Goal: Transaction & Acquisition: Book appointment/travel/reservation

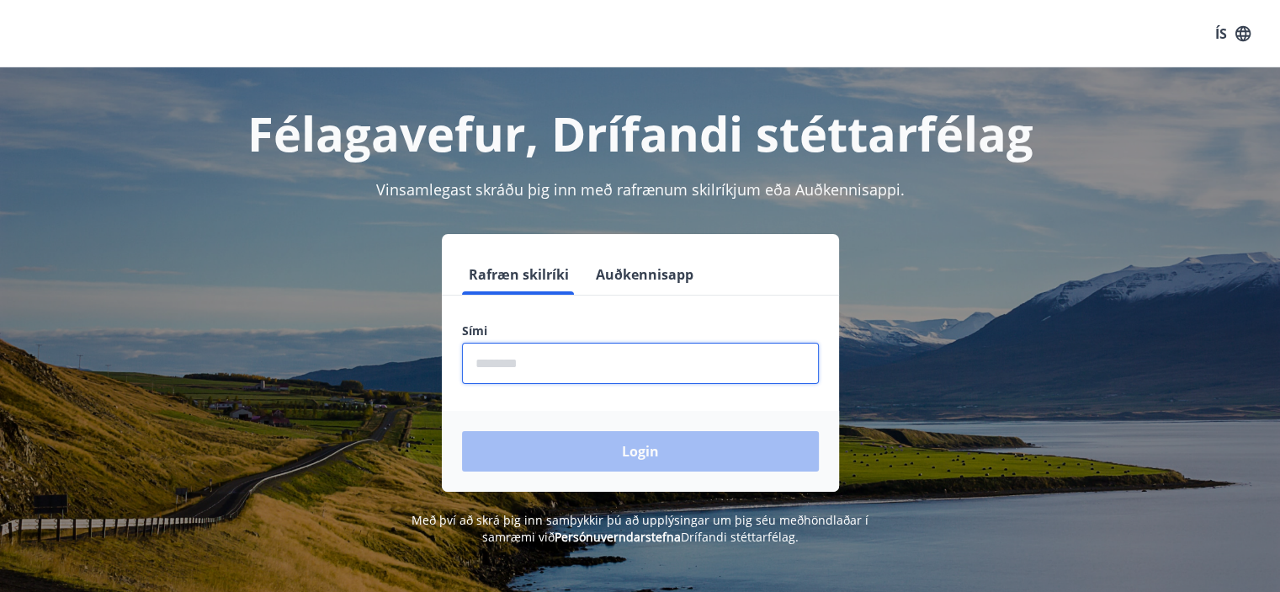
click at [524, 361] on input "phone" at bounding box center [640, 363] width 357 height 41
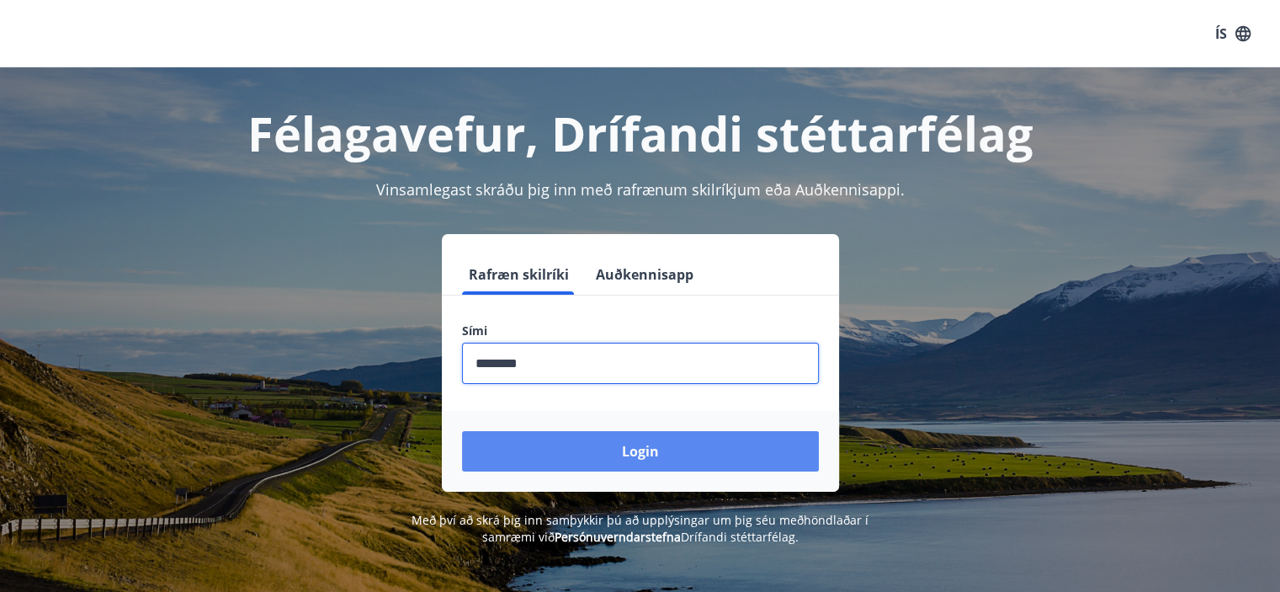
type input "********"
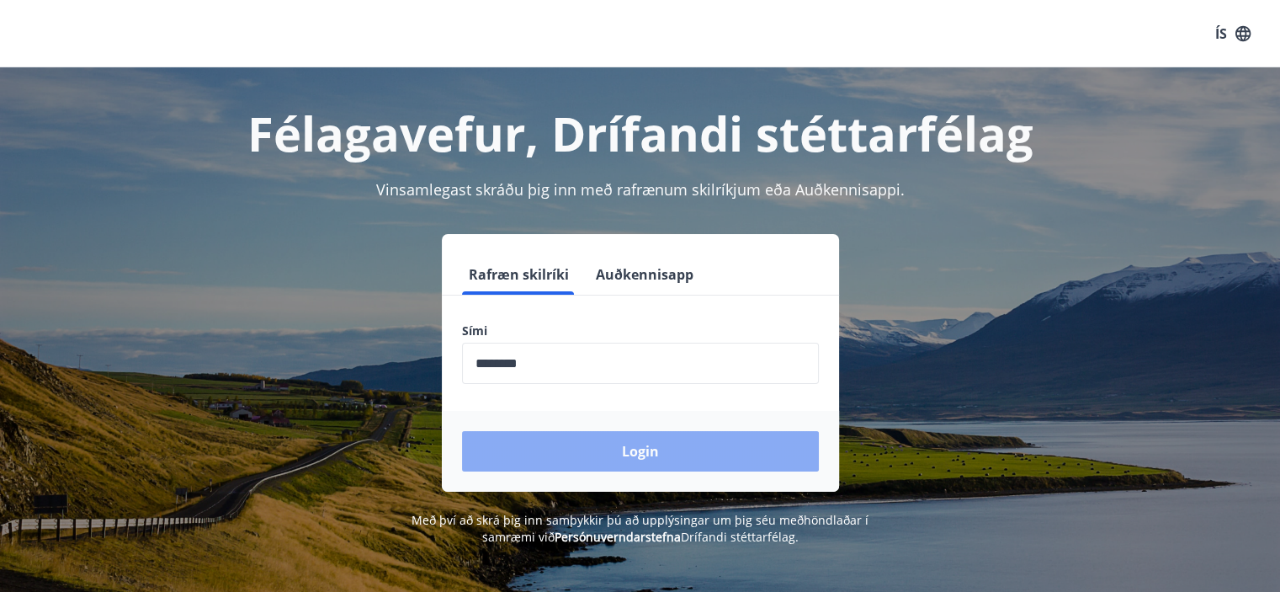
click at [667, 445] on button "Login" at bounding box center [640, 451] width 357 height 40
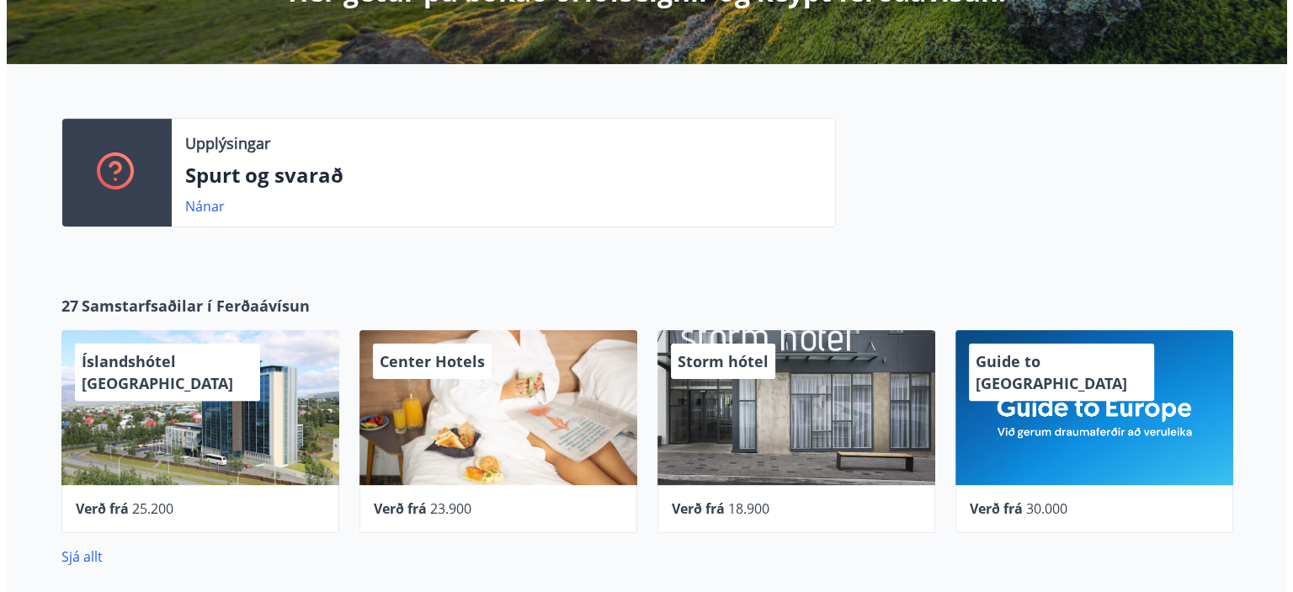
scroll to position [421, 0]
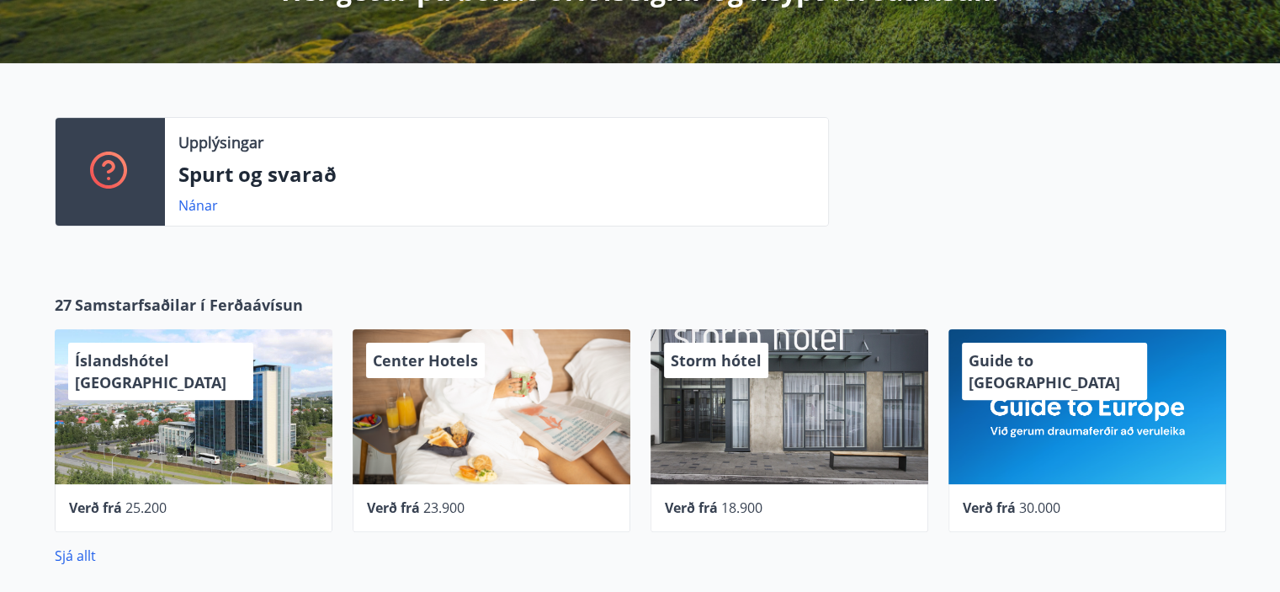
click at [473, 415] on div "Center Hotels" at bounding box center [492, 406] width 278 height 155
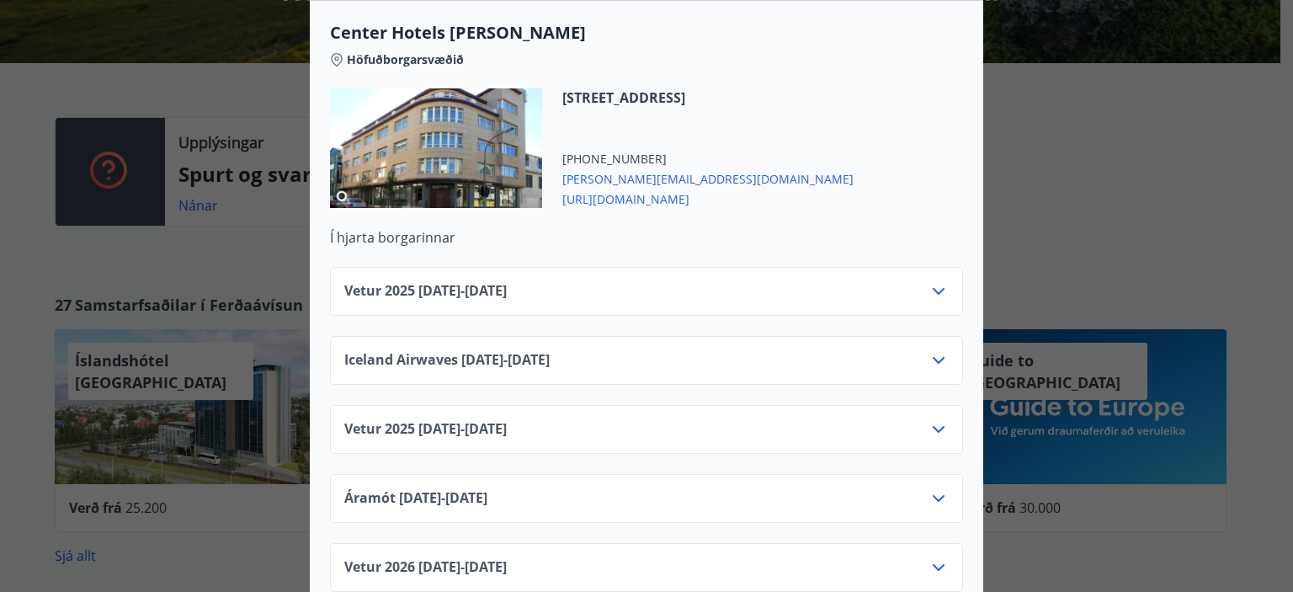
scroll to position [4391, 0]
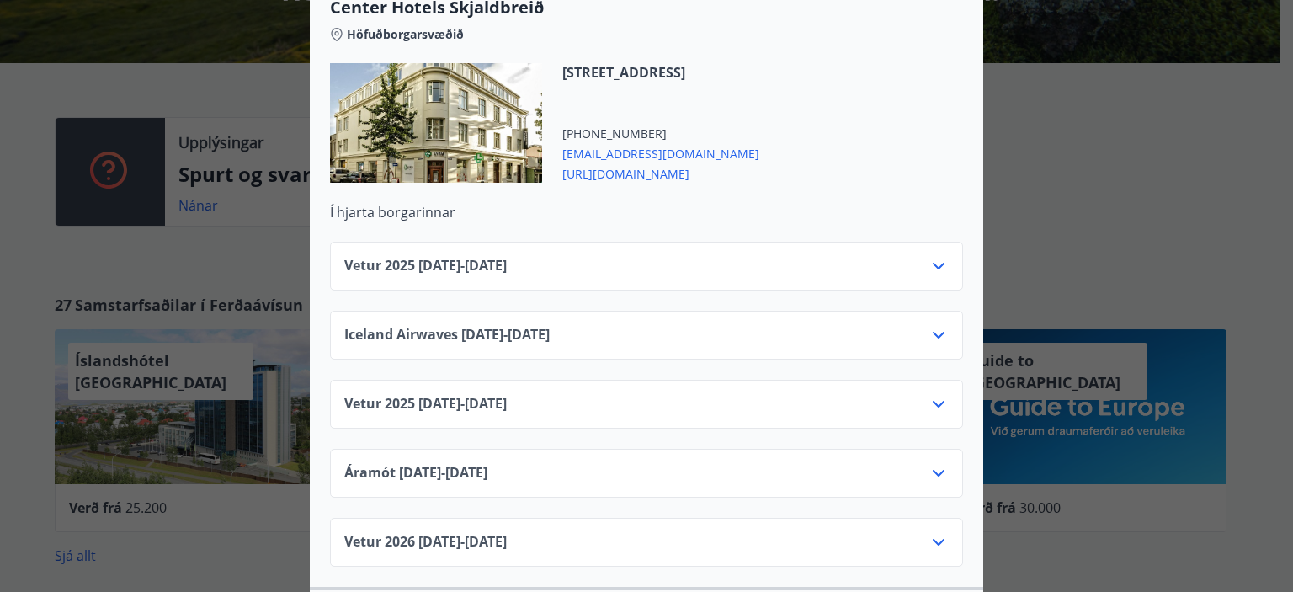
click at [1091, 218] on div "Center Hotels Verð er með morgunverði inniföldum og miðast við Standard Double/…" at bounding box center [646, 296] width 1293 height 592
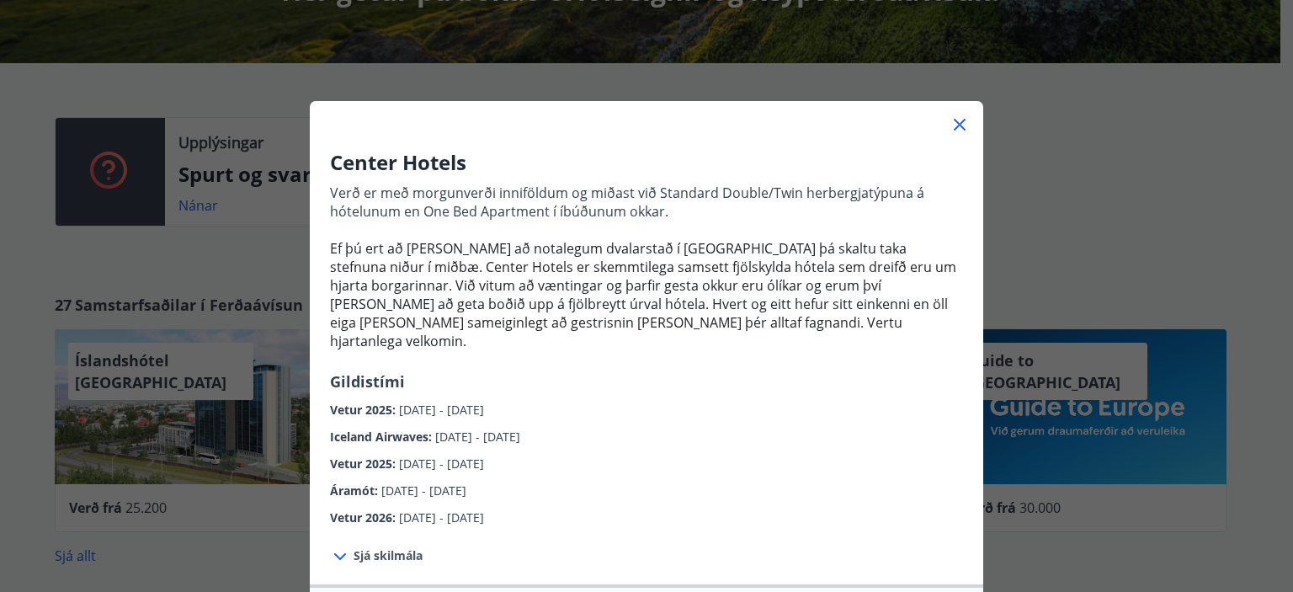
click at [955, 118] on icon at bounding box center [959, 124] width 20 height 20
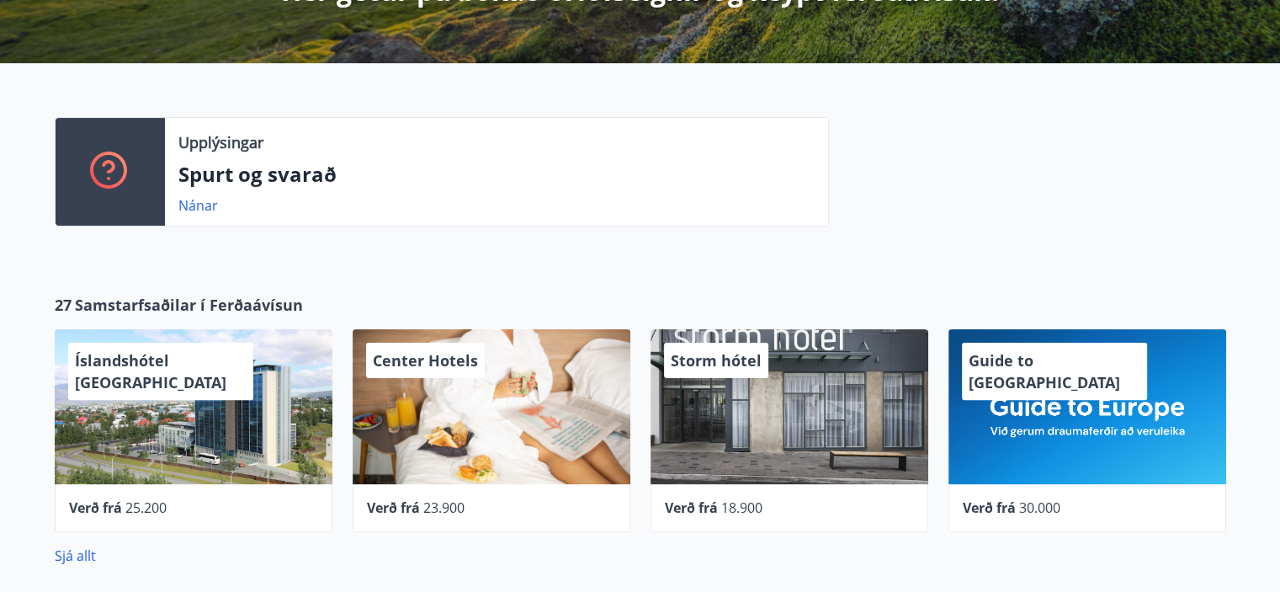
click at [836, 393] on div "Storm hótel" at bounding box center [790, 406] width 278 height 155
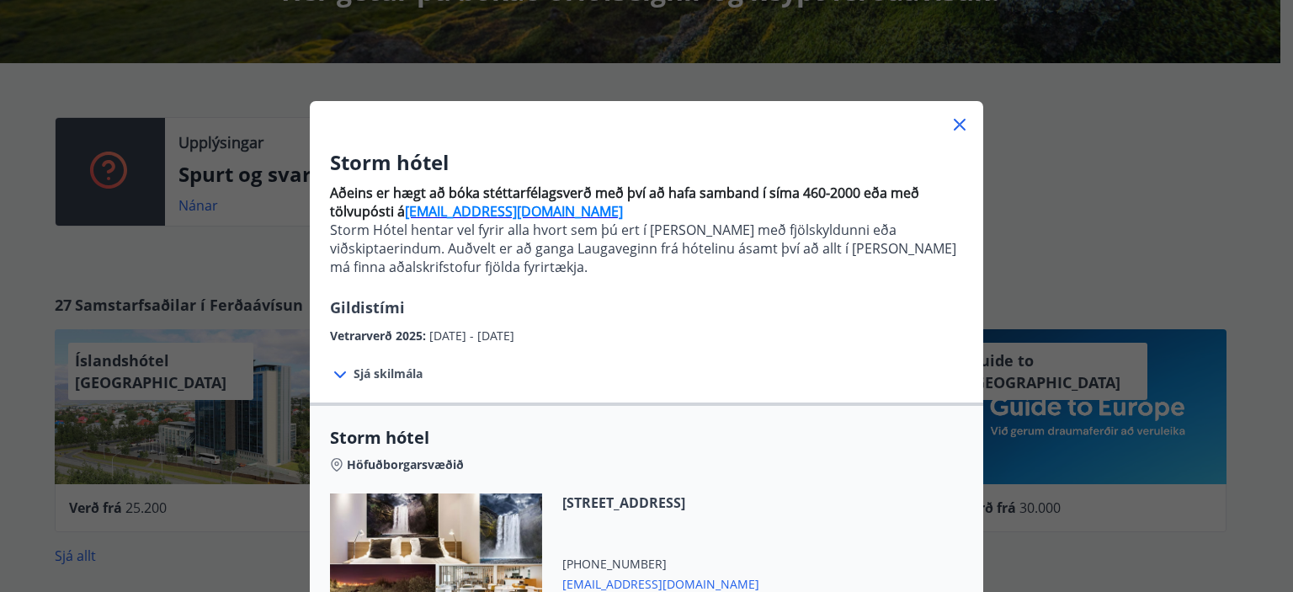
drag, startPoint x: 1246, startPoint y: 164, endPoint x: 1226, endPoint y: 155, distance: 21.5
click at [1245, 164] on div "Storm hótel Aðeins er hægt að bóka stéttarfélagsverð með því að hafa samband í …" at bounding box center [646, 296] width 1293 height 592
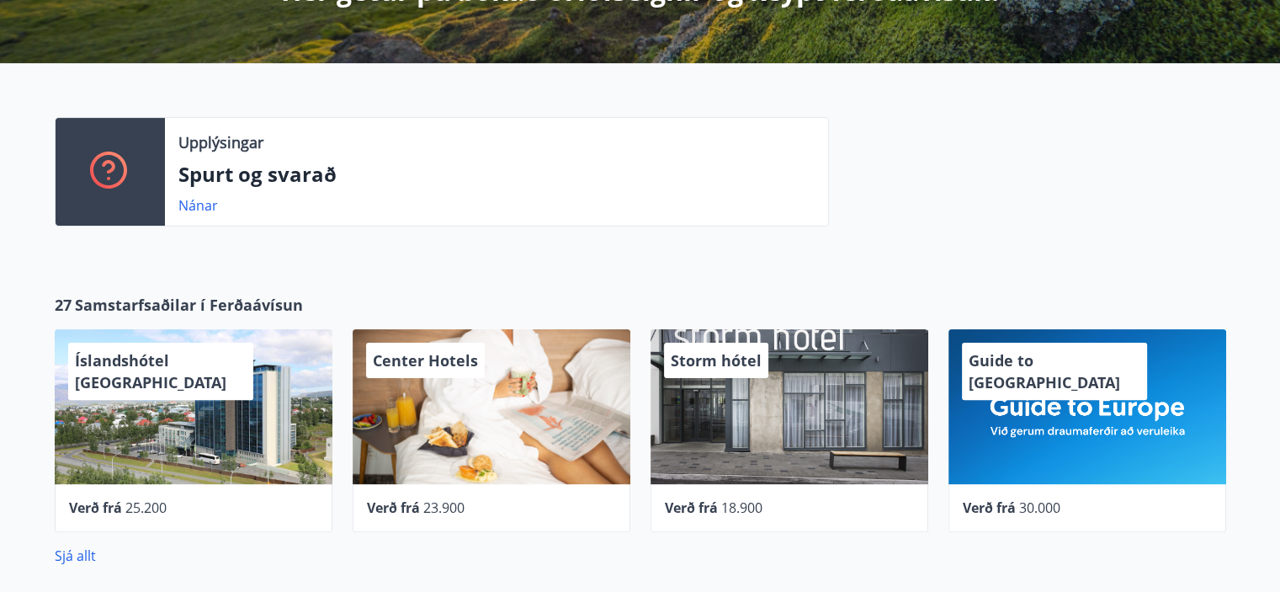
click at [828, 397] on div "Storm hótel" at bounding box center [790, 406] width 278 height 155
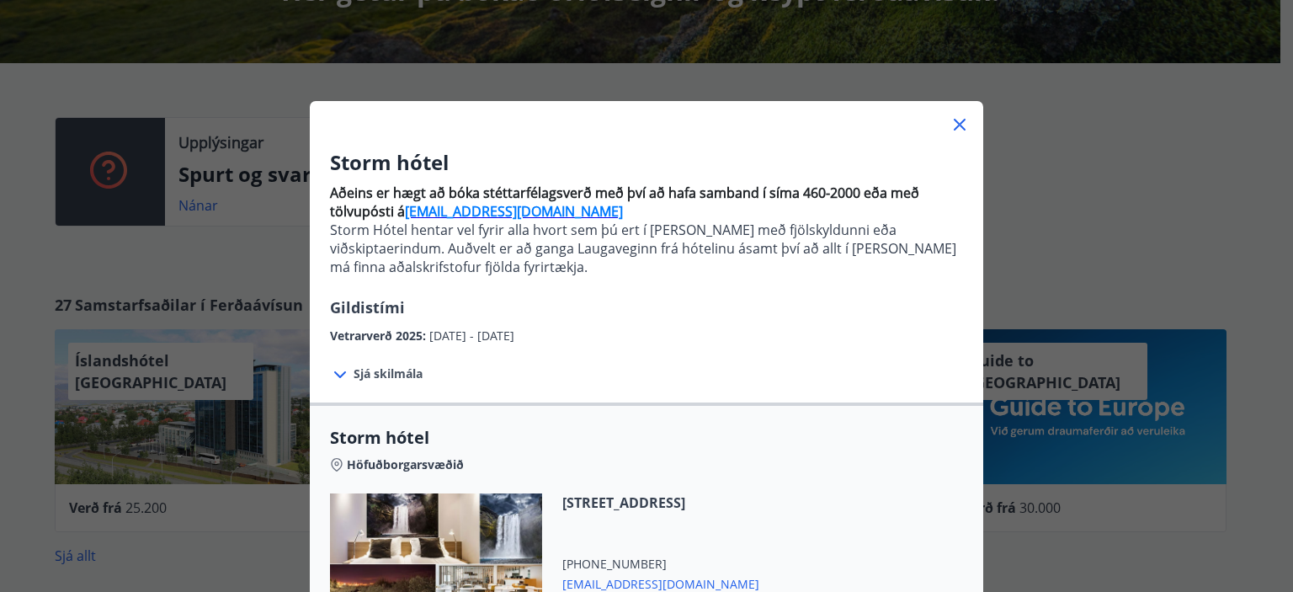
click at [1164, 199] on div "Storm hótel Aðeins er hægt að bóka stéttarfélagsverð með því að hafa samband í …" at bounding box center [646, 296] width 1293 height 592
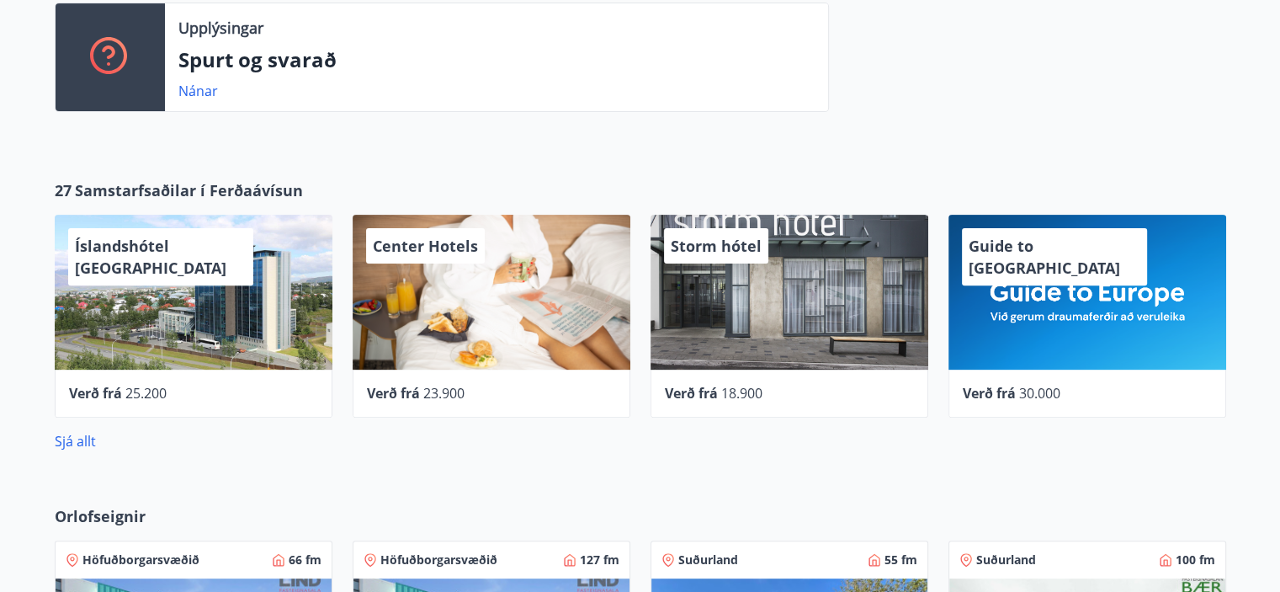
scroll to position [673, 0]
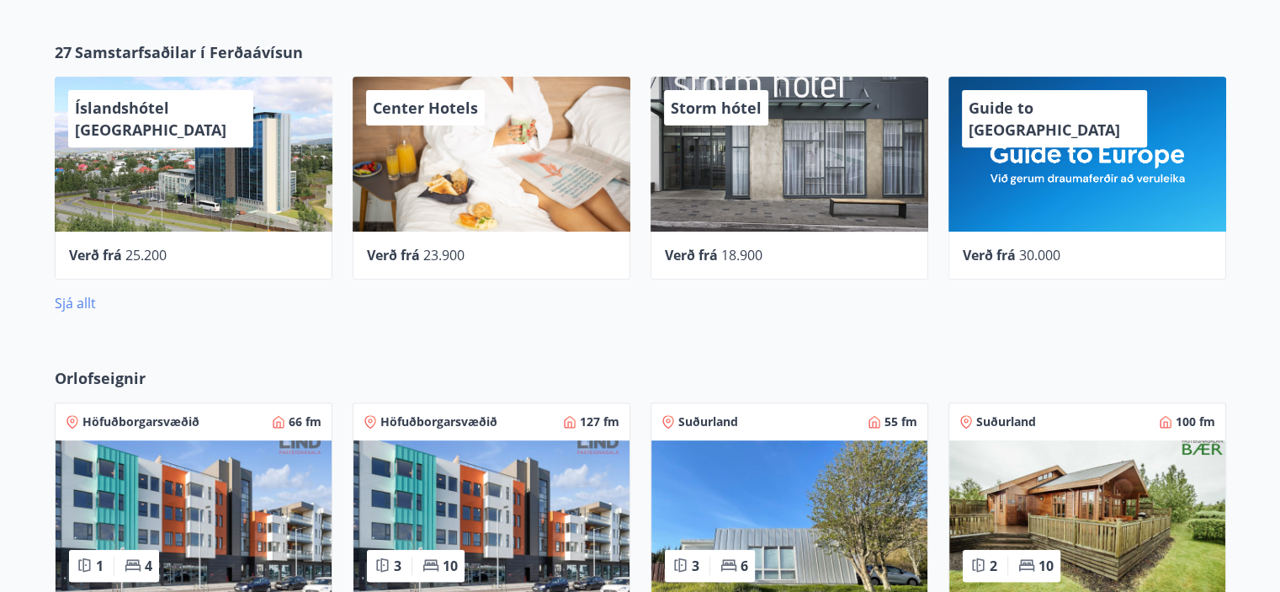
click at [81, 302] on link "Sjá allt" at bounding box center [75, 303] width 41 height 19
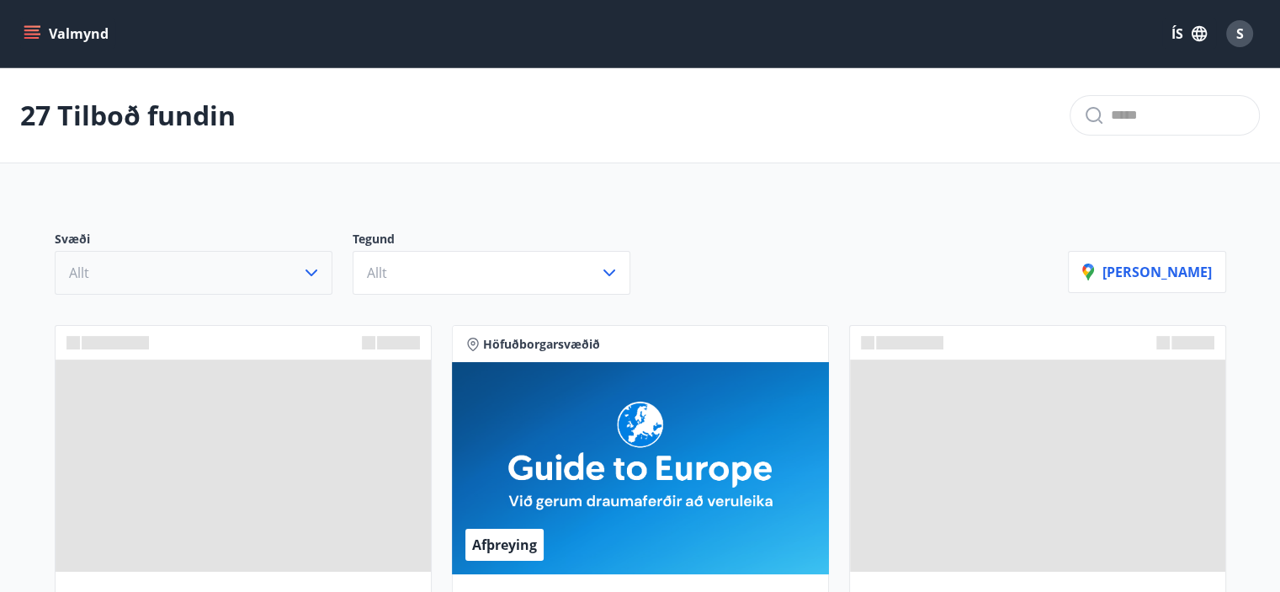
click at [315, 279] on icon "button" at bounding box center [311, 273] width 20 height 20
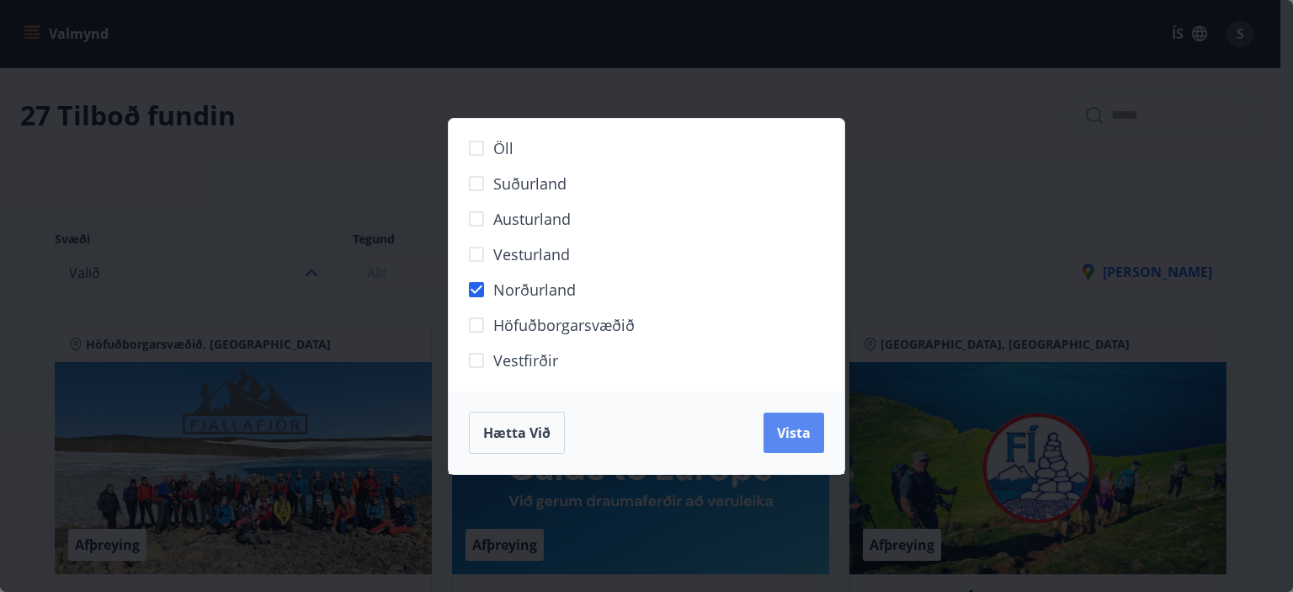
click at [806, 430] on span "Vista" at bounding box center [794, 432] width 34 height 19
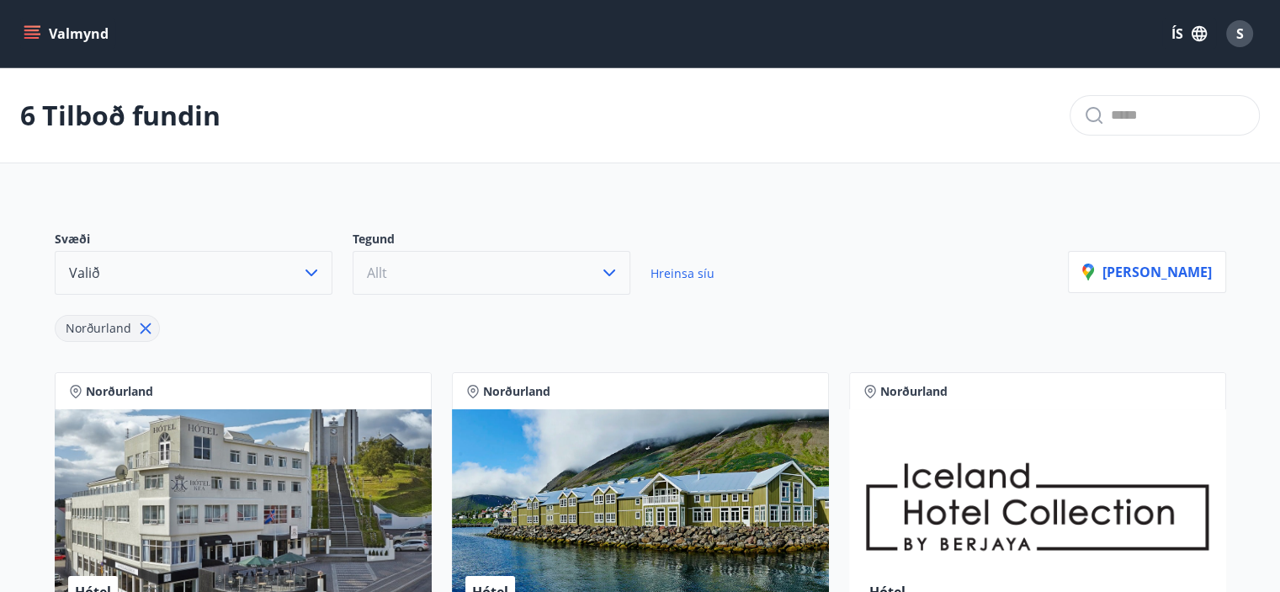
click at [603, 273] on icon "button" at bounding box center [609, 273] width 20 height 20
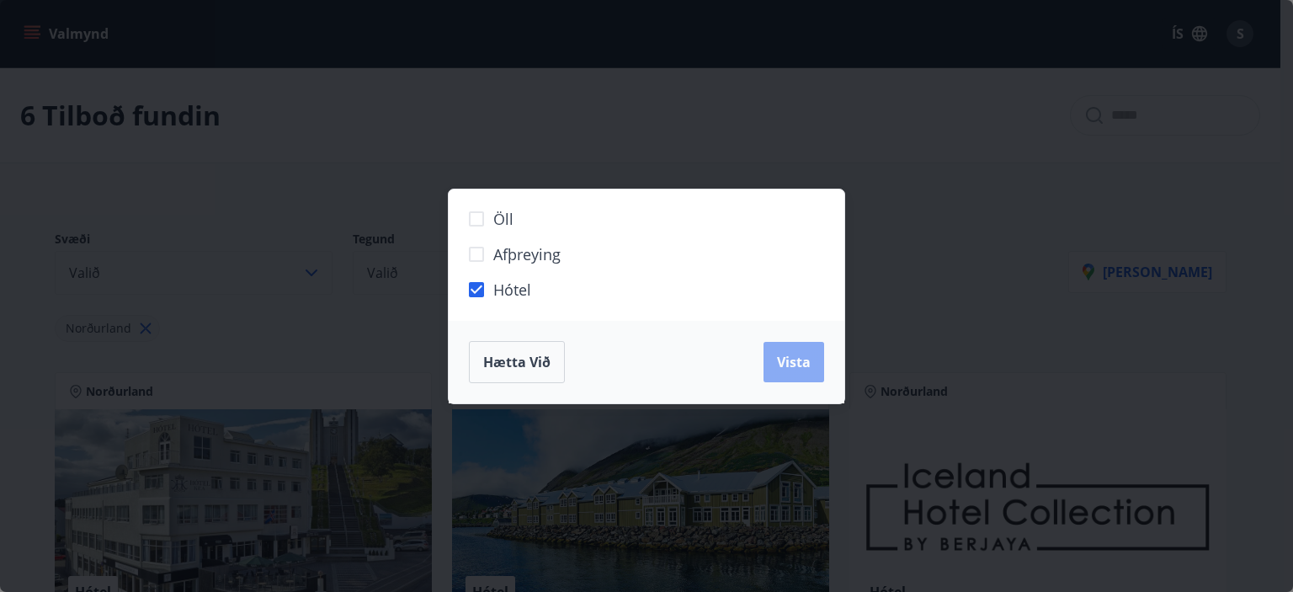
click at [801, 359] on span "Vista" at bounding box center [794, 362] width 34 height 19
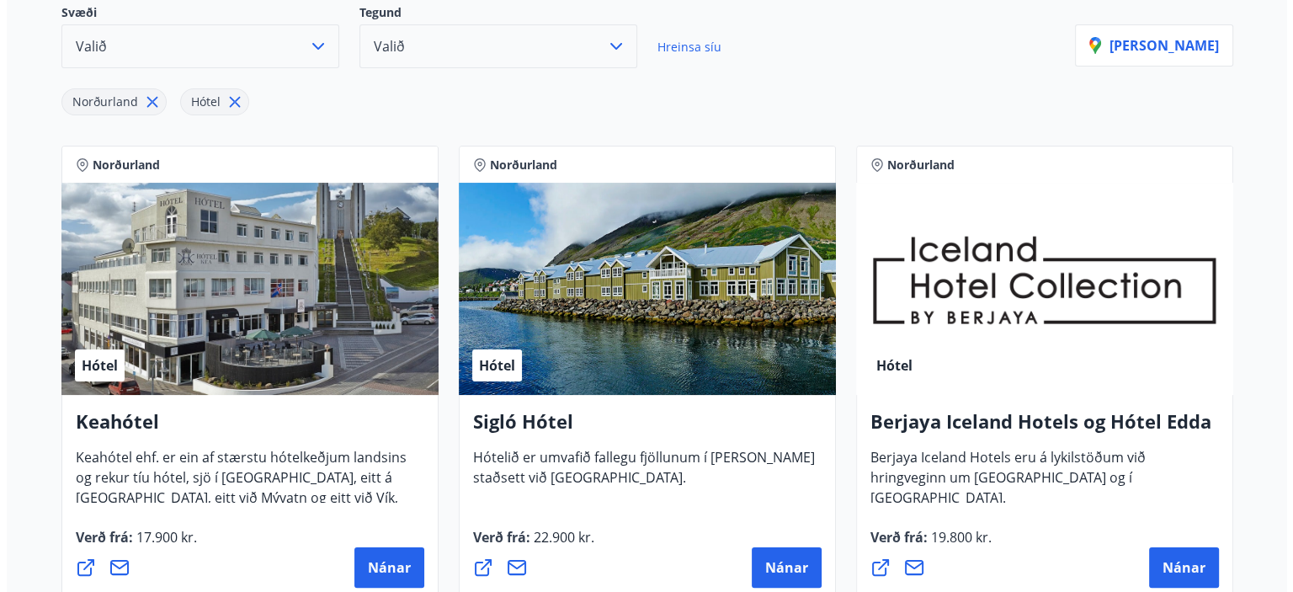
scroll to position [253, 0]
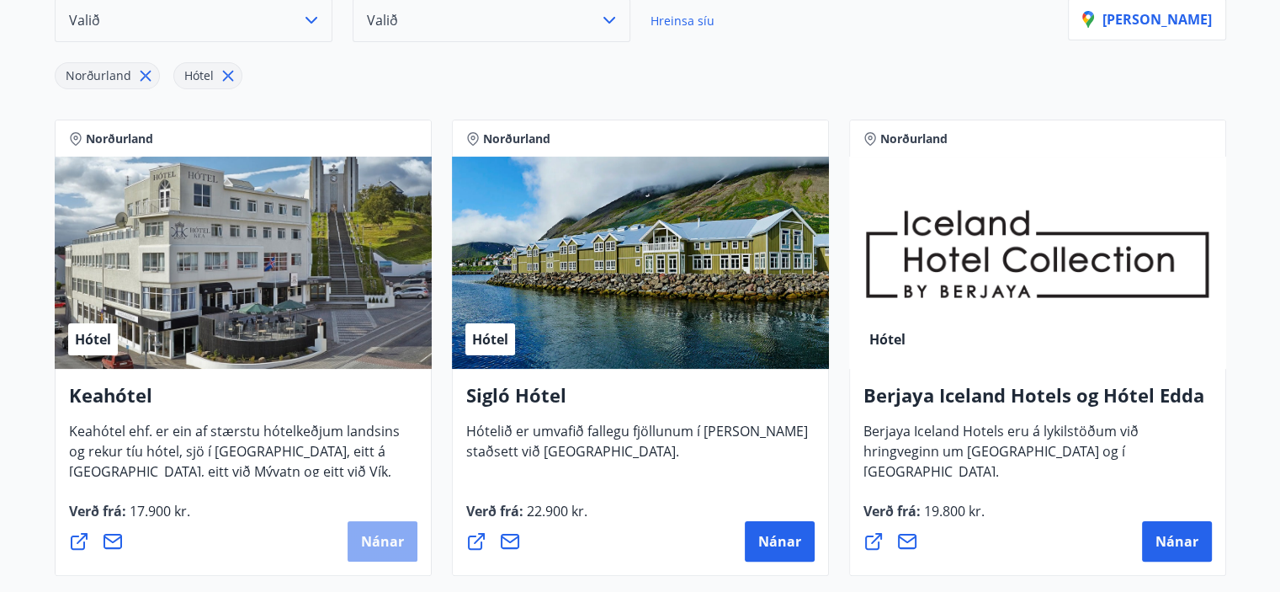
click at [376, 541] on span "Nánar" at bounding box center [382, 541] width 43 height 19
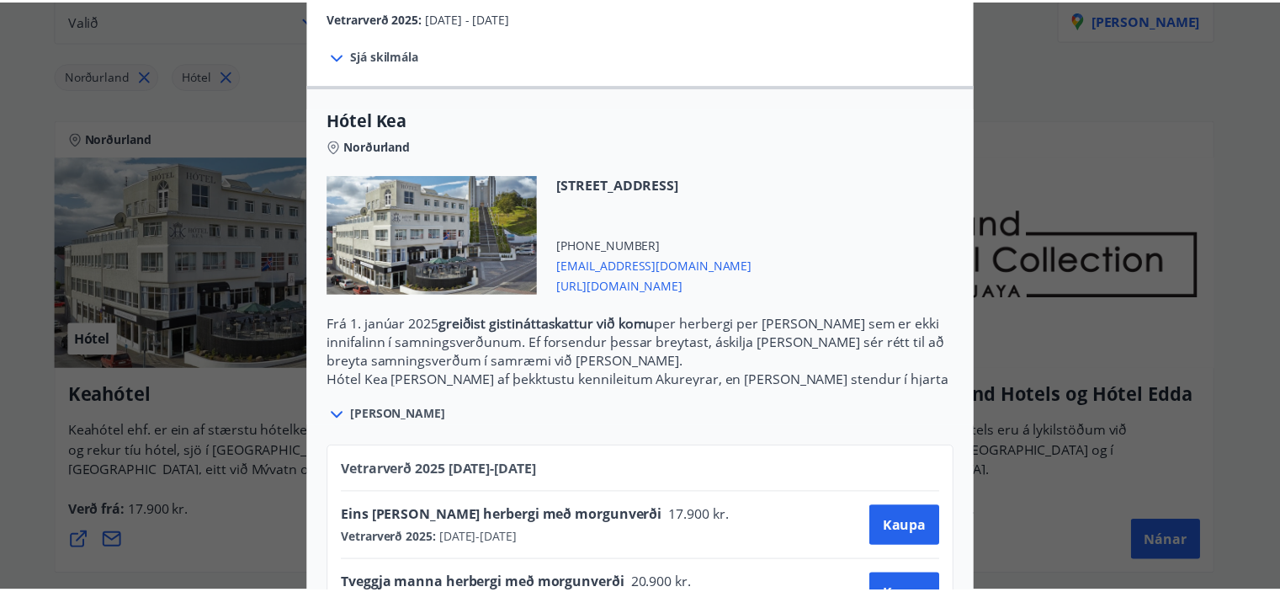
scroll to position [387, 0]
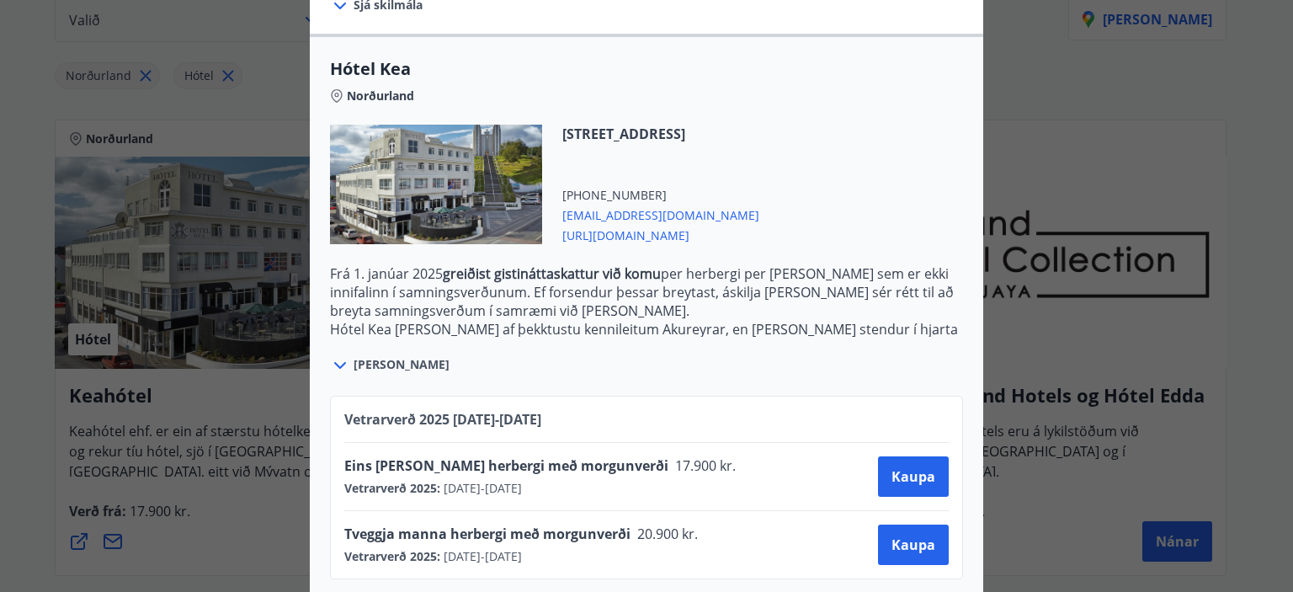
drag, startPoint x: 1152, startPoint y: 116, endPoint x: 1162, endPoint y: 112, distance: 10.2
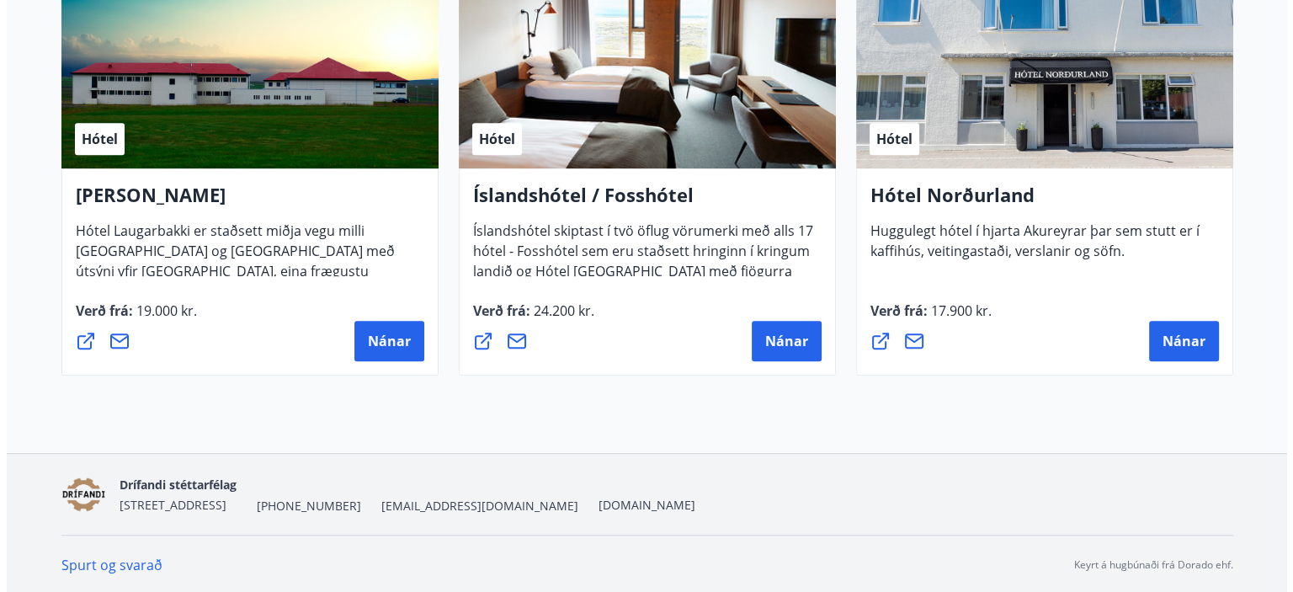
scroll to position [931, 0]
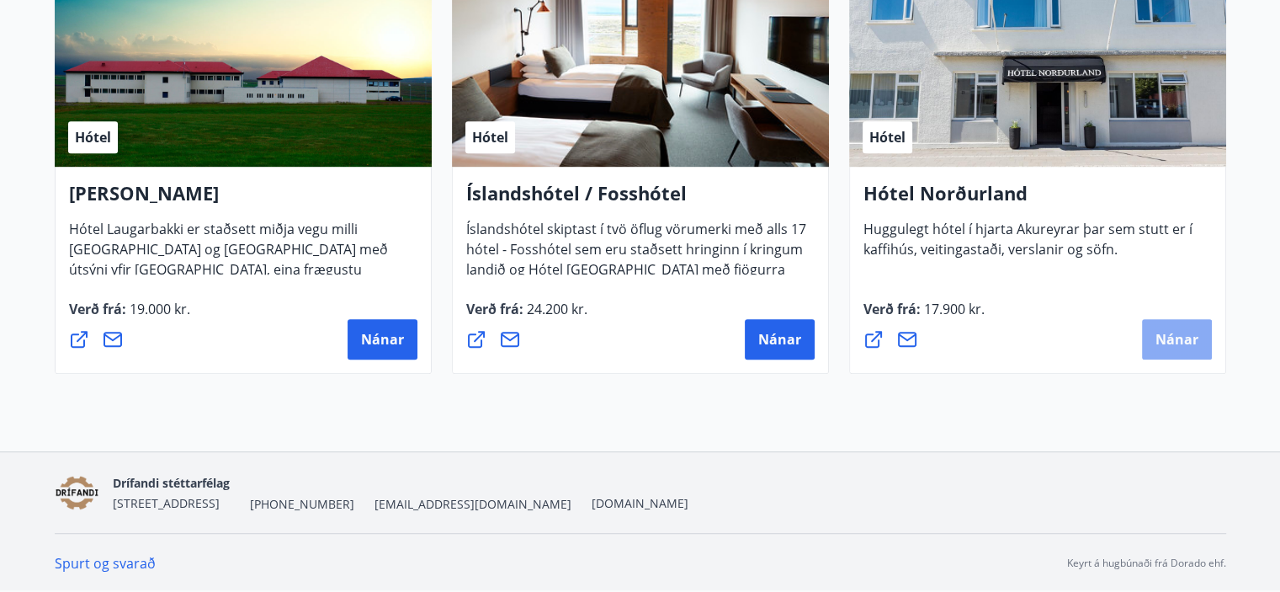
click at [1157, 333] on span "Nánar" at bounding box center [1177, 339] width 43 height 19
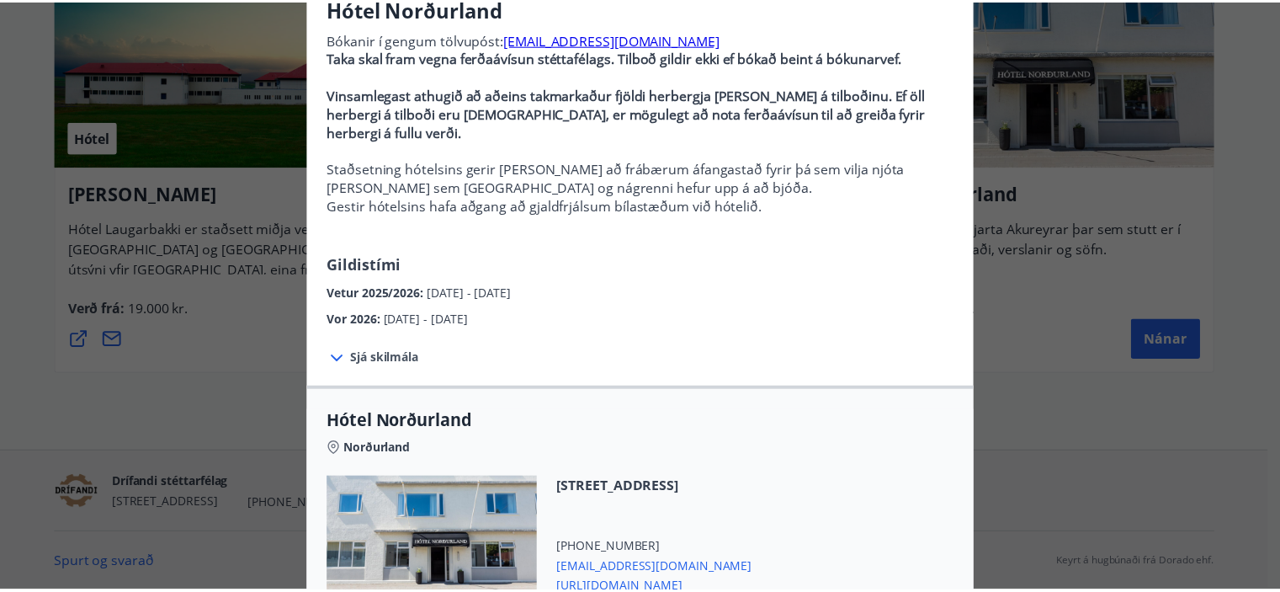
scroll to position [0, 0]
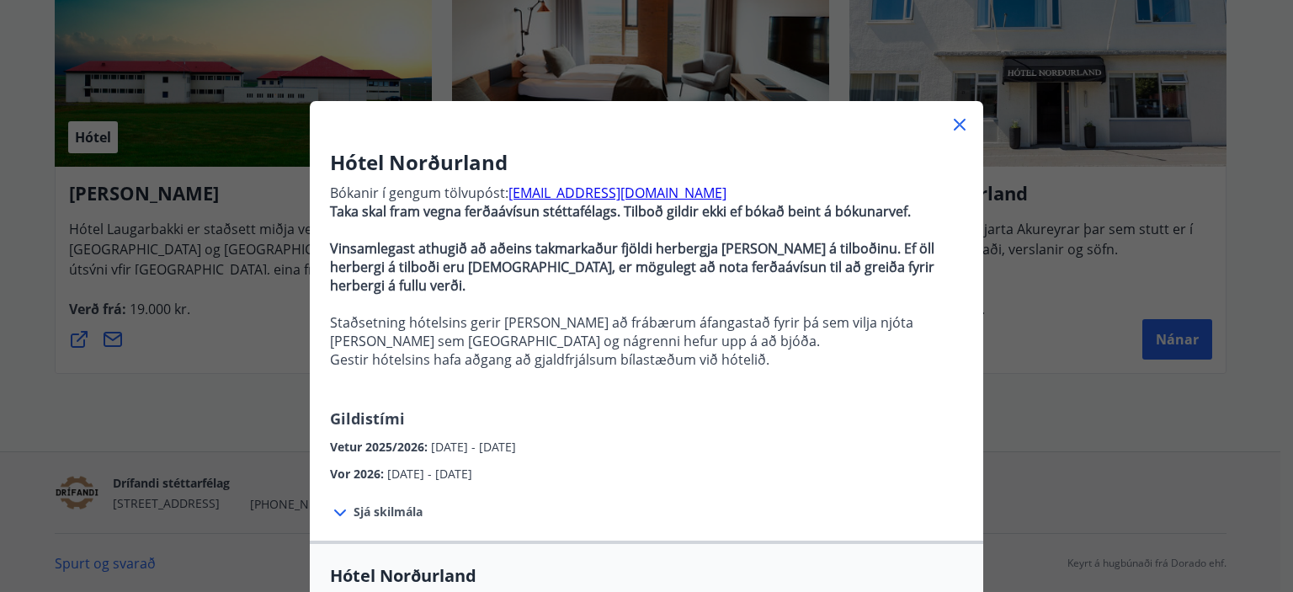
click at [1098, 392] on div "Hótel Norðurland Bókanir í gengum tölvupóst: booking@hotel-nordurland.is Taka s…" at bounding box center [646, 296] width 1293 height 592
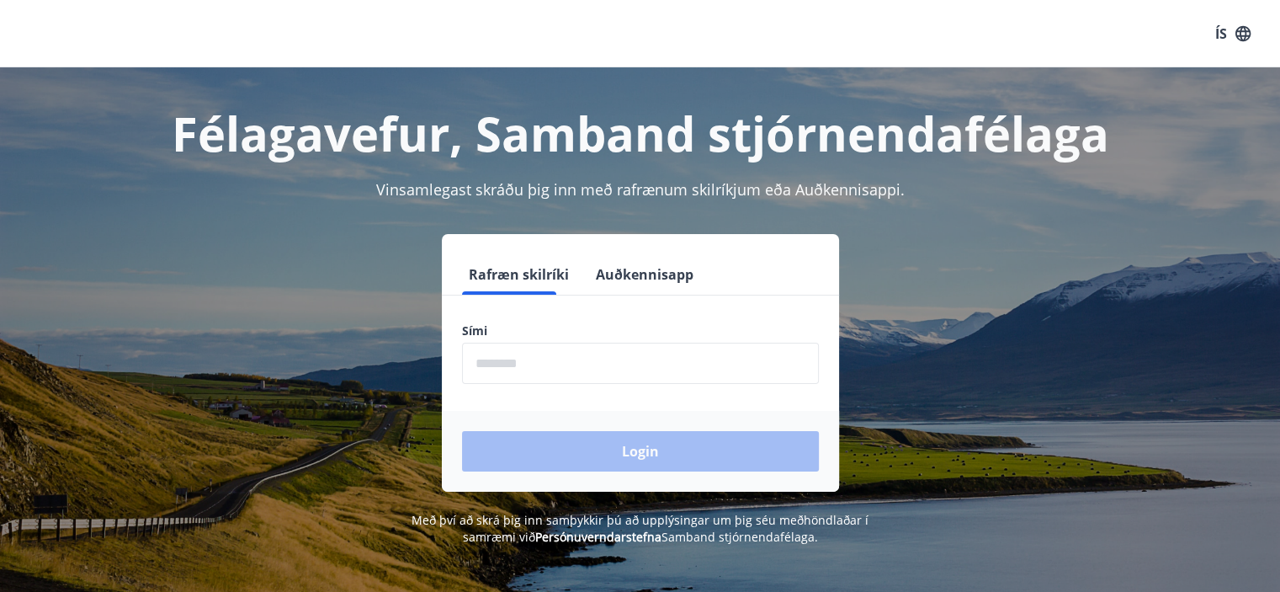
click at [519, 359] on input "phone" at bounding box center [640, 363] width 357 height 41
type input "********"
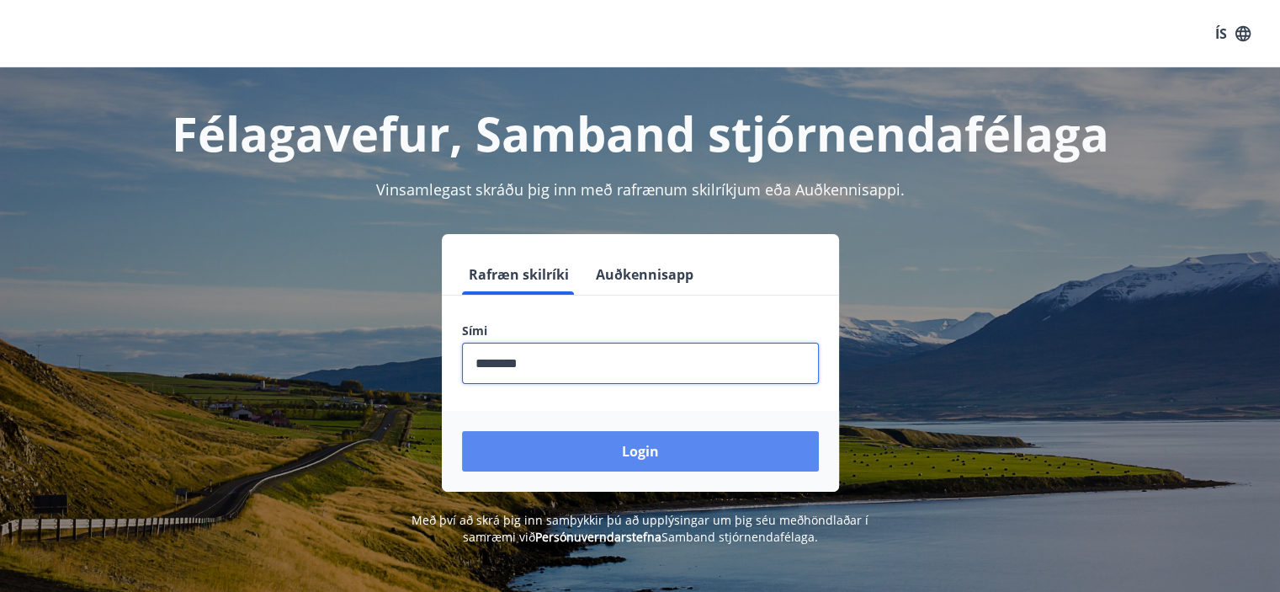
click at [604, 450] on button "Login" at bounding box center [640, 451] width 357 height 40
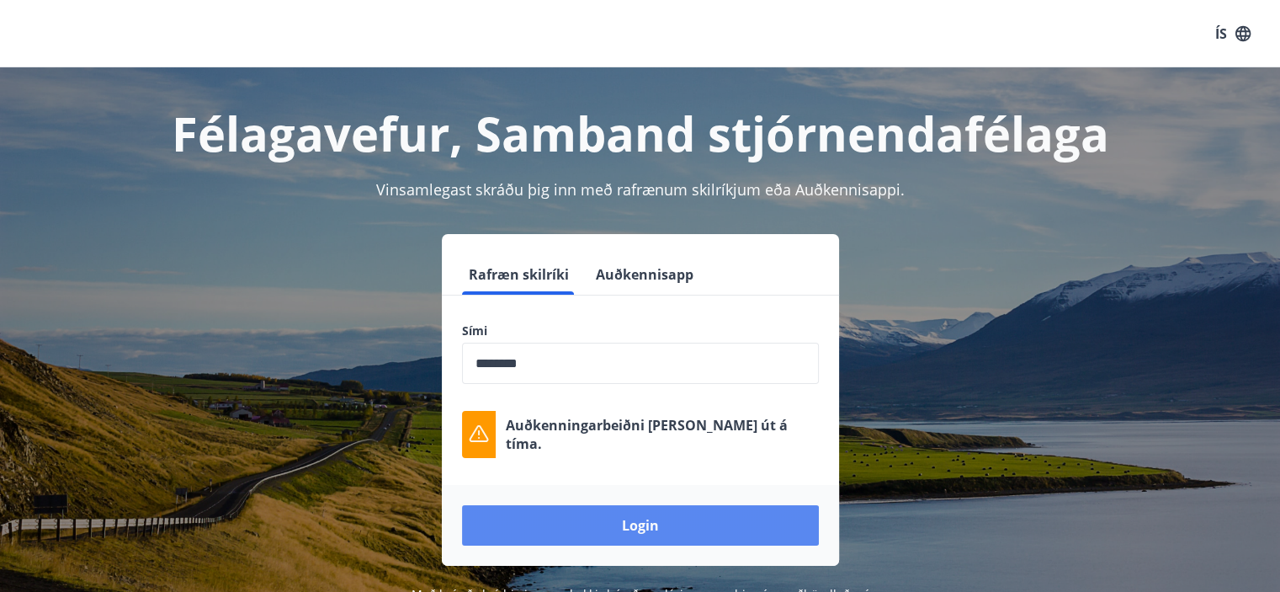
click at [723, 535] on button "Login" at bounding box center [640, 525] width 357 height 40
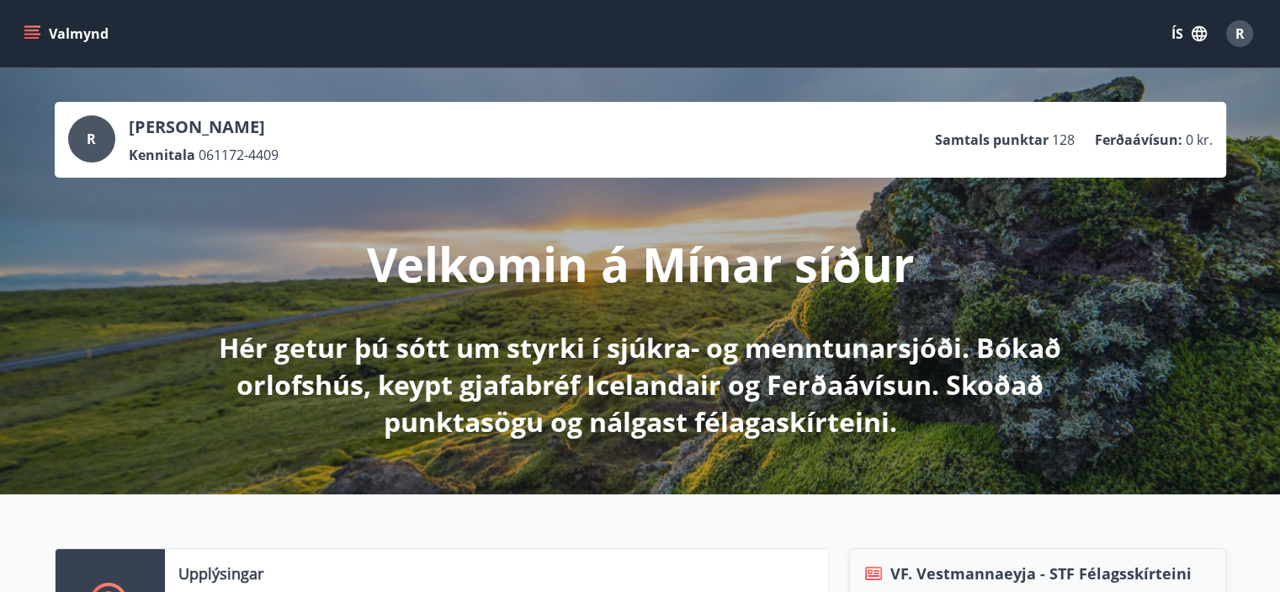
click at [30, 31] on icon "menu" at bounding box center [32, 33] width 17 height 17
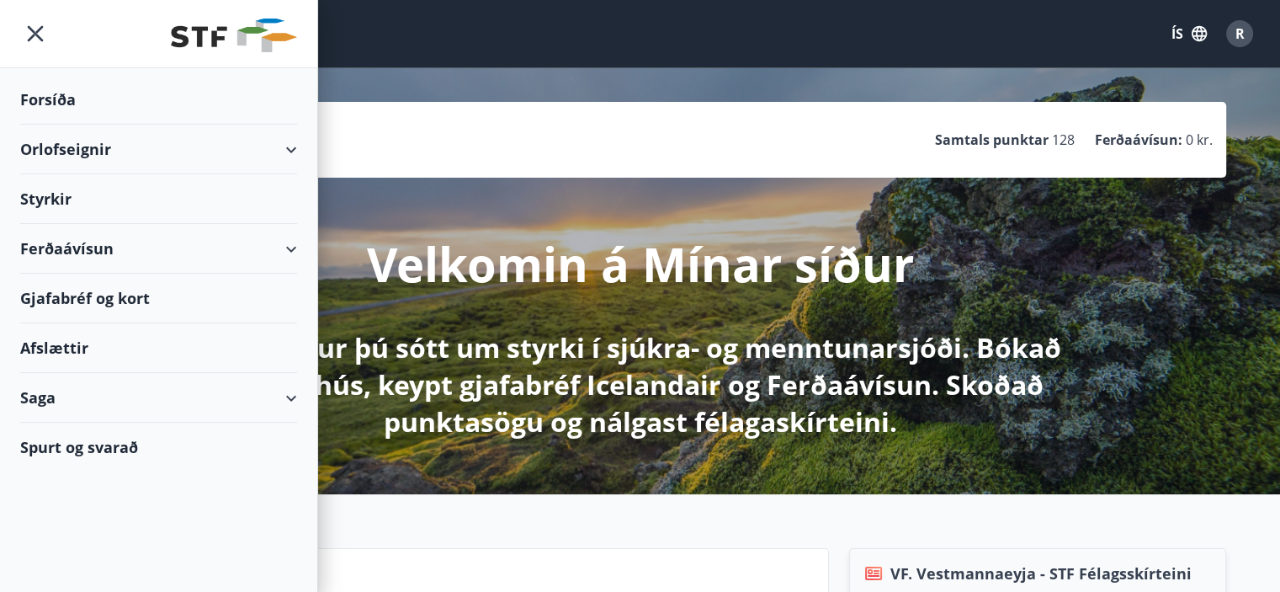
click at [52, 342] on div "Afslættir" at bounding box center [158, 348] width 277 height 50
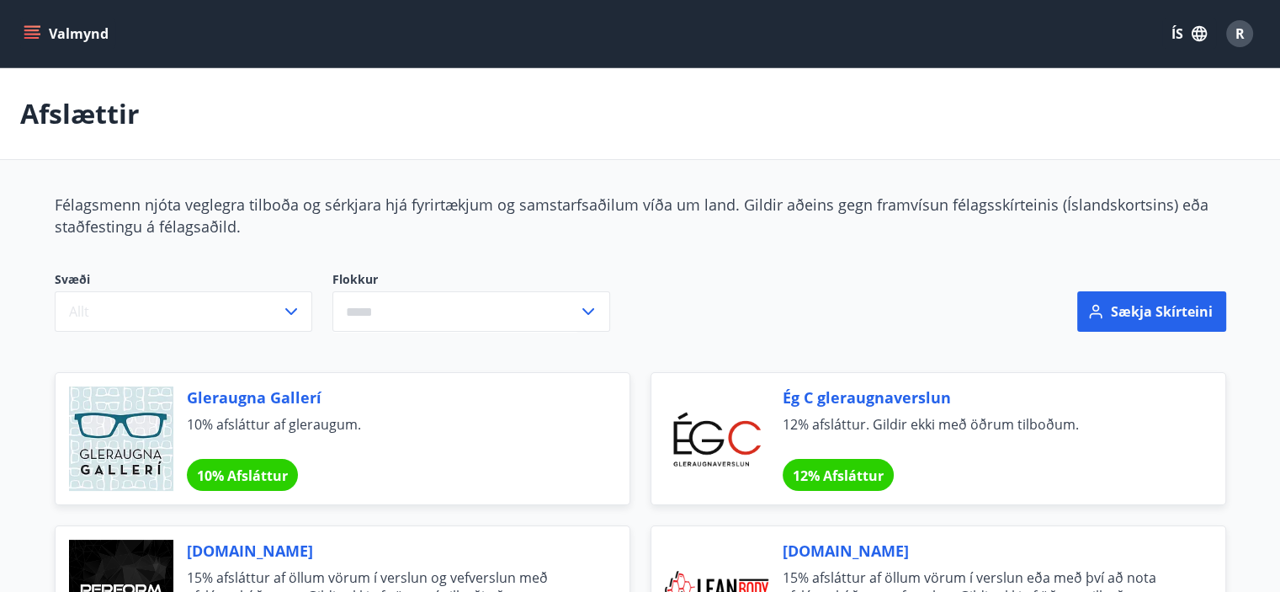
click at [293, 311] on icon "button" at bounding box center [291, 311] width 20 height 20
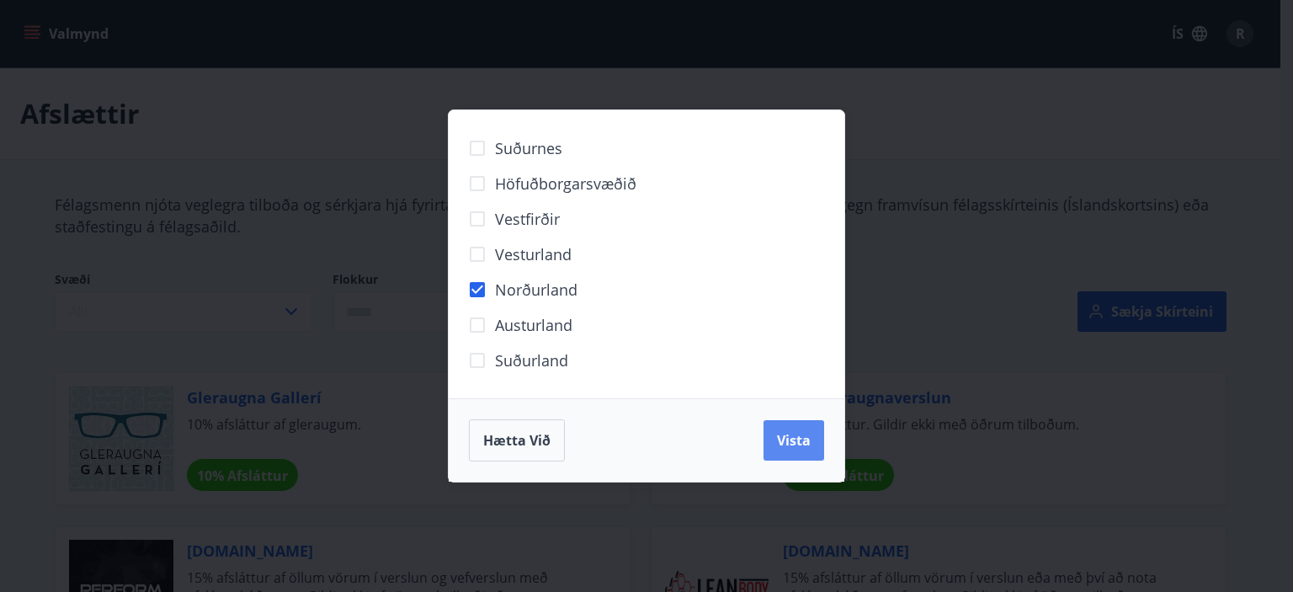
click at [798, 439] on span "Vista" at bounding box center [794, 440] width 34 height 19
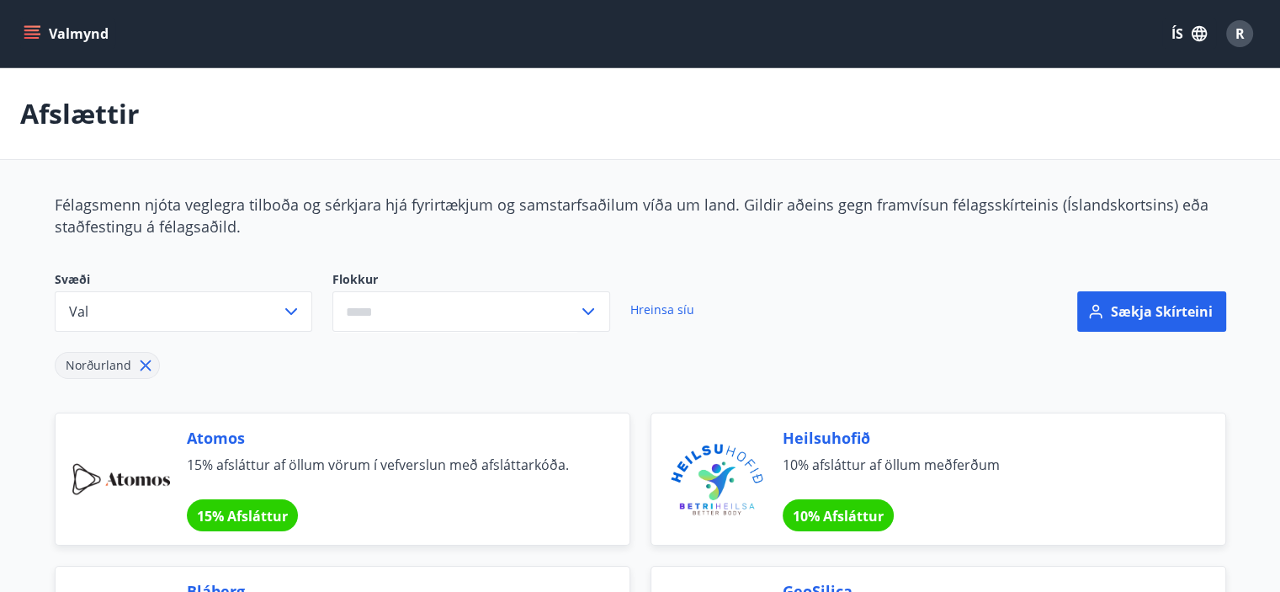
click at [586, 309] on icon at bounding box center [588, 311] width 20 height 20
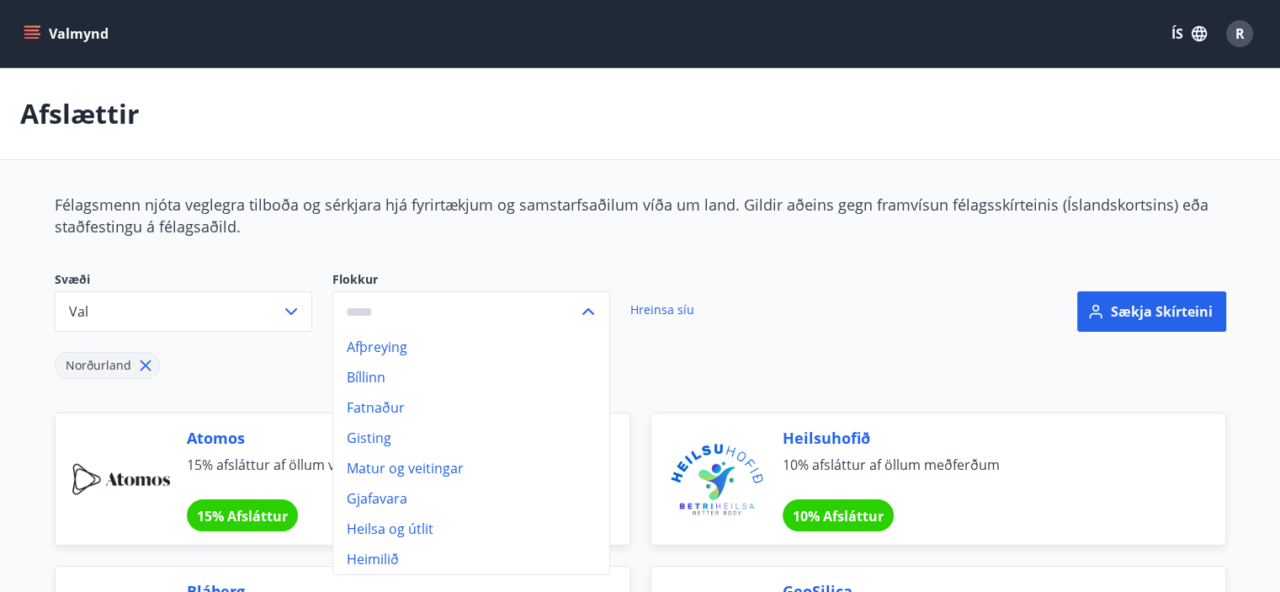
click at [480, 435] on li "Gisting" at bounding box center [471, 438] width 276 height 30
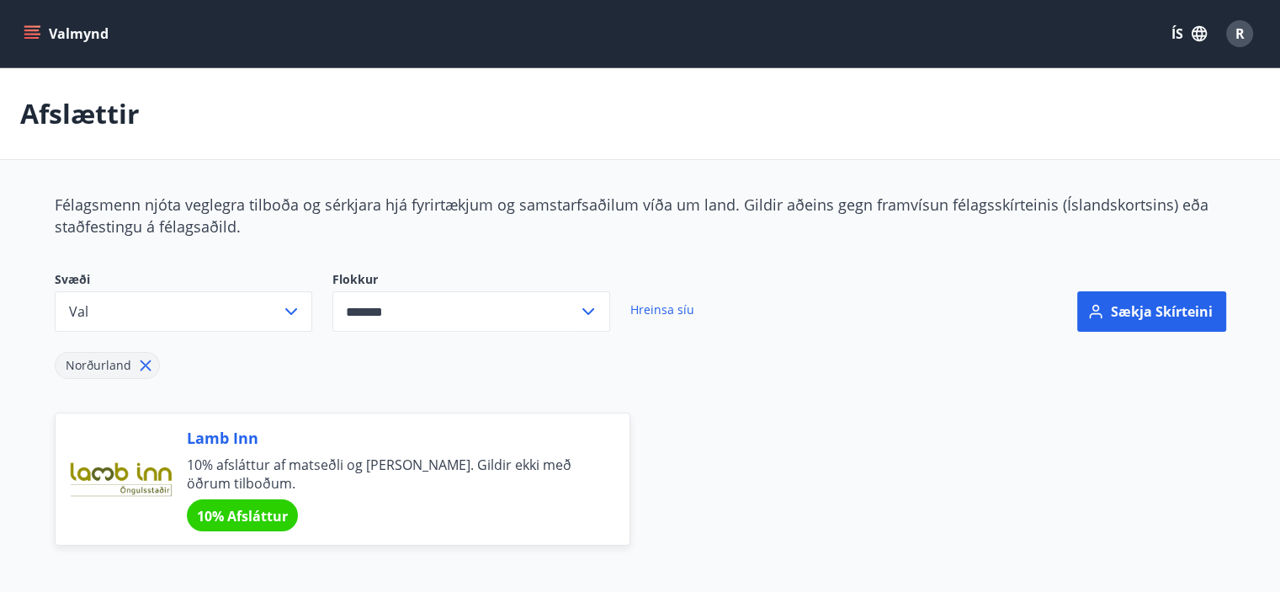
type input "*******"
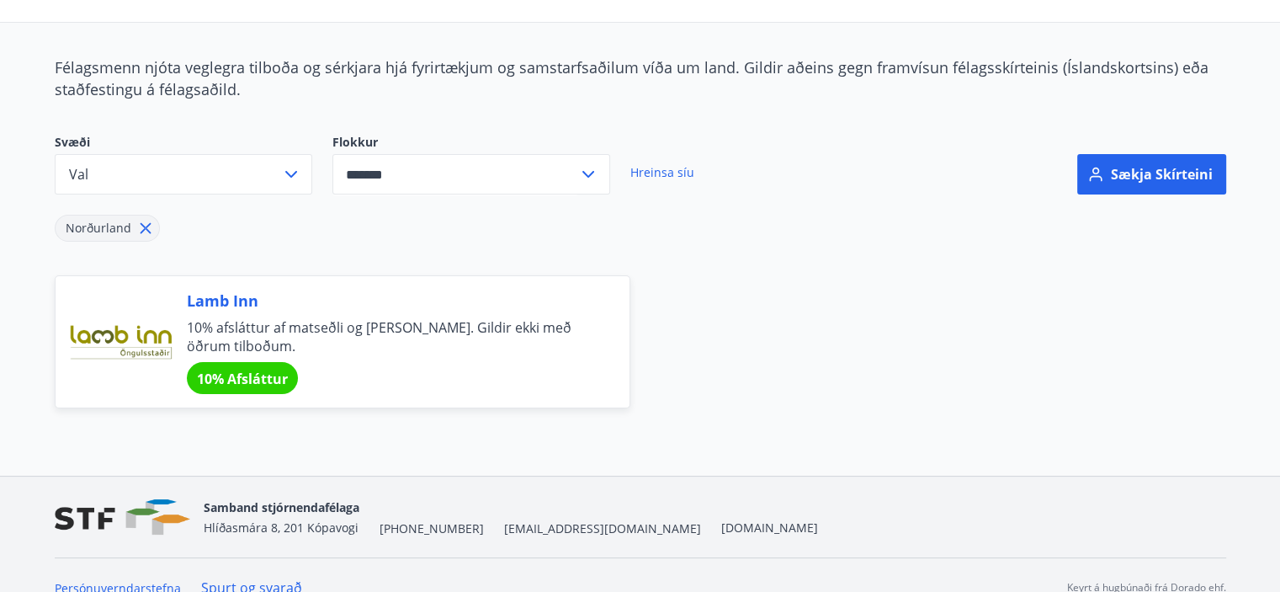
scroll to position [162, 0]
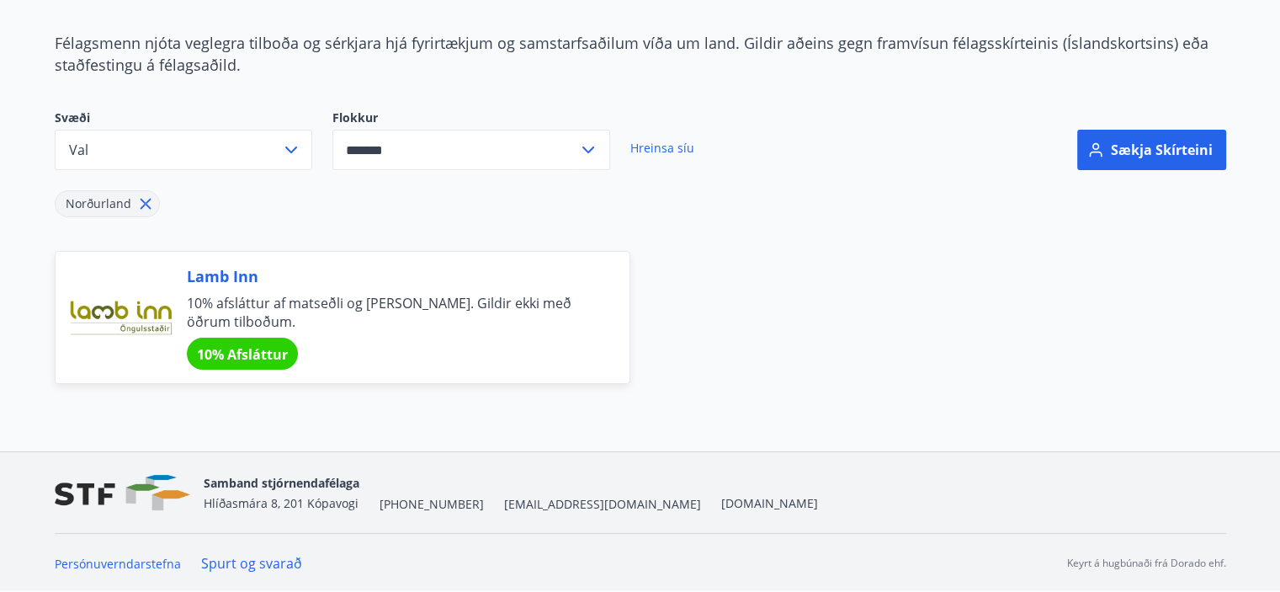
click at [237, 284] on span "Lamb Inn" at bounding box center [388, 276] width 402 height 22
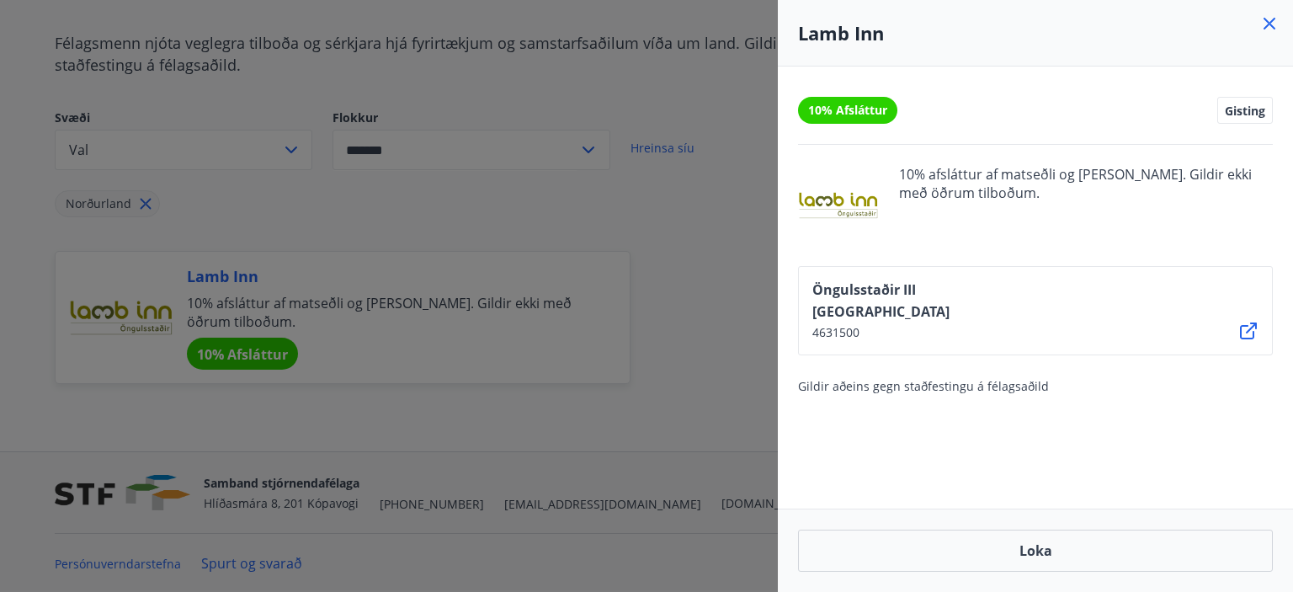
click at [559, 417] on div at bounding box center [646, 296] width 1293 height 592
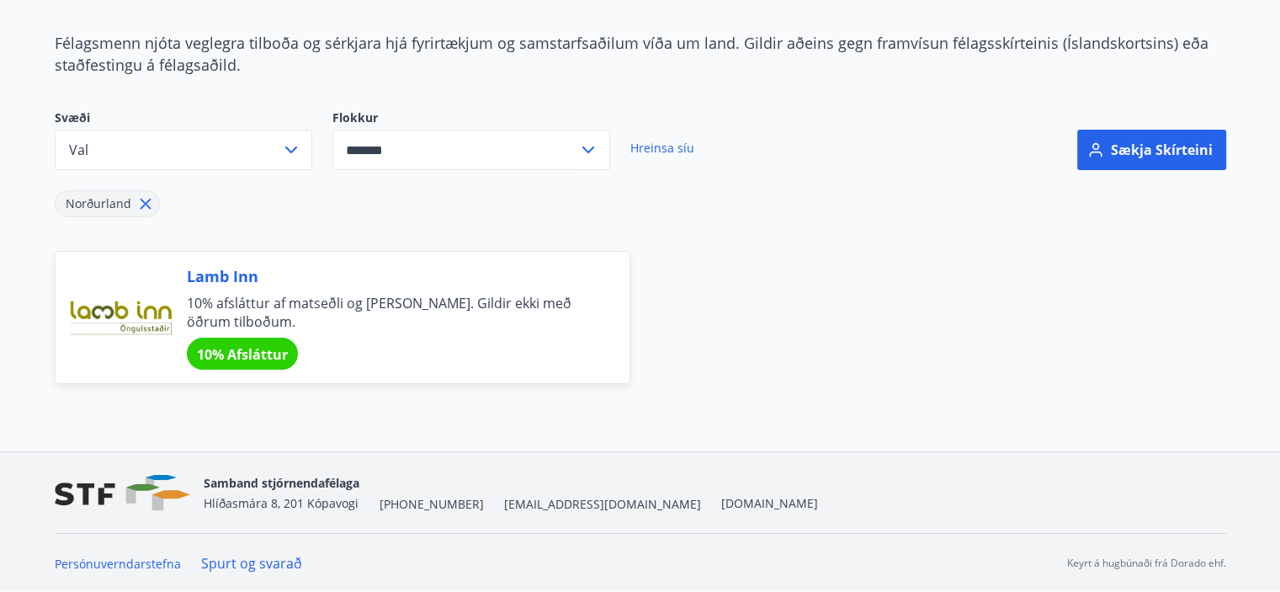
scroll to position [0, 0]
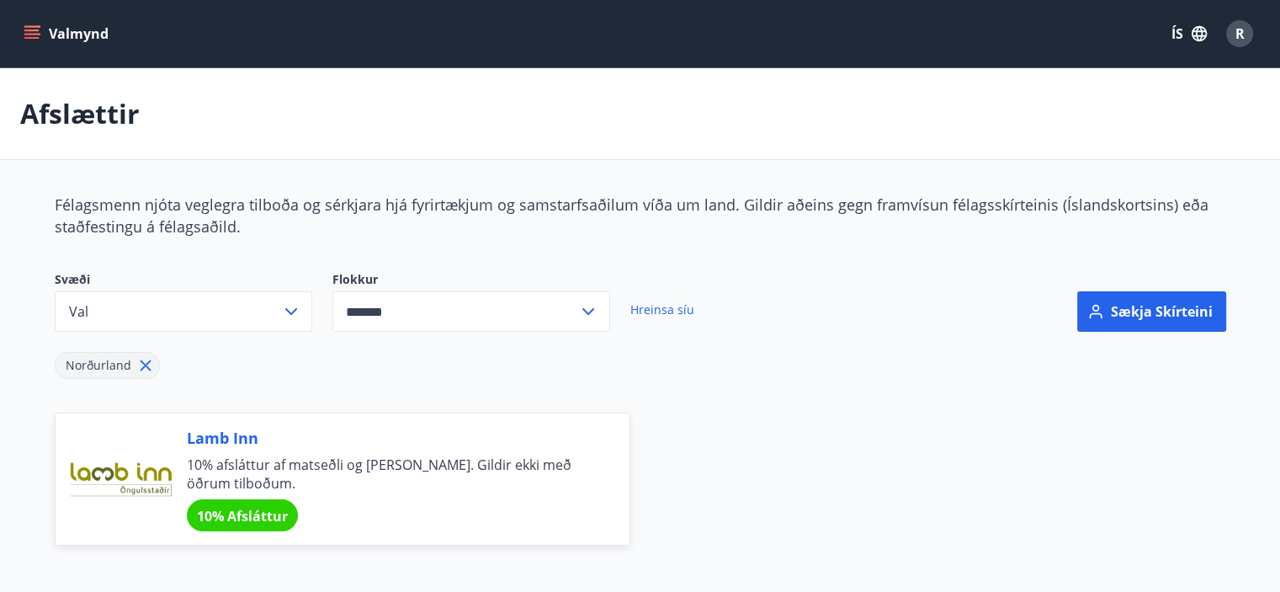
click at [31, 33] on icon "menu" at bounding box center [32, 33] width 17 height 17
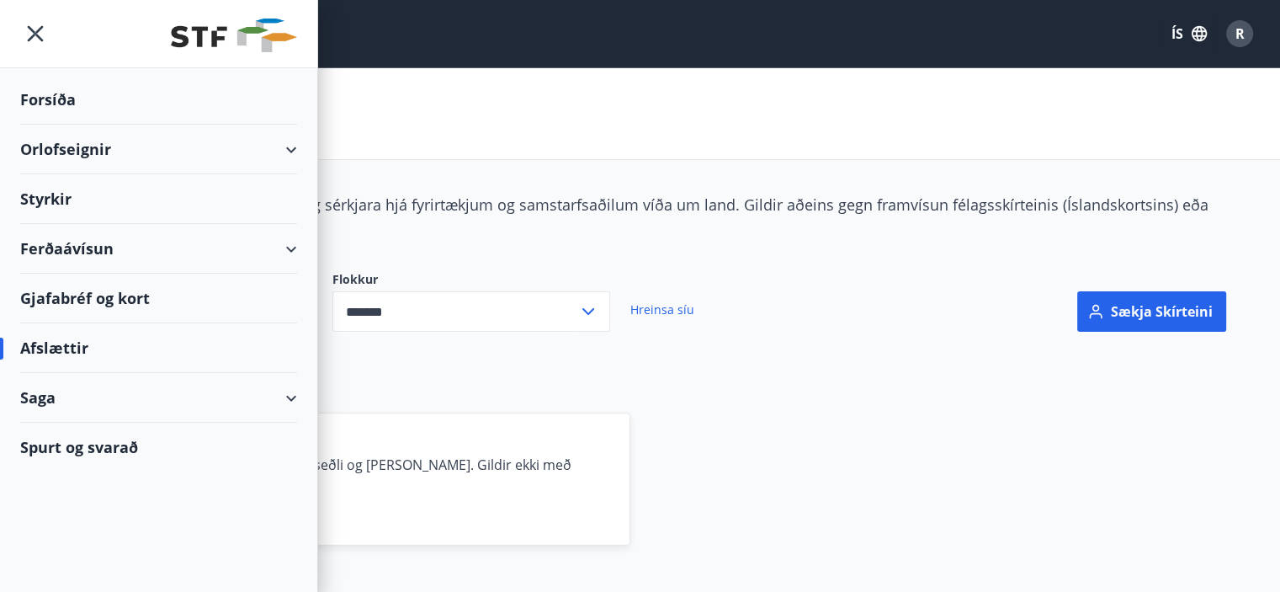
click at [64, 250] on div "Ferðaávísun" at bounding box center [158, 249] width 277 height 50
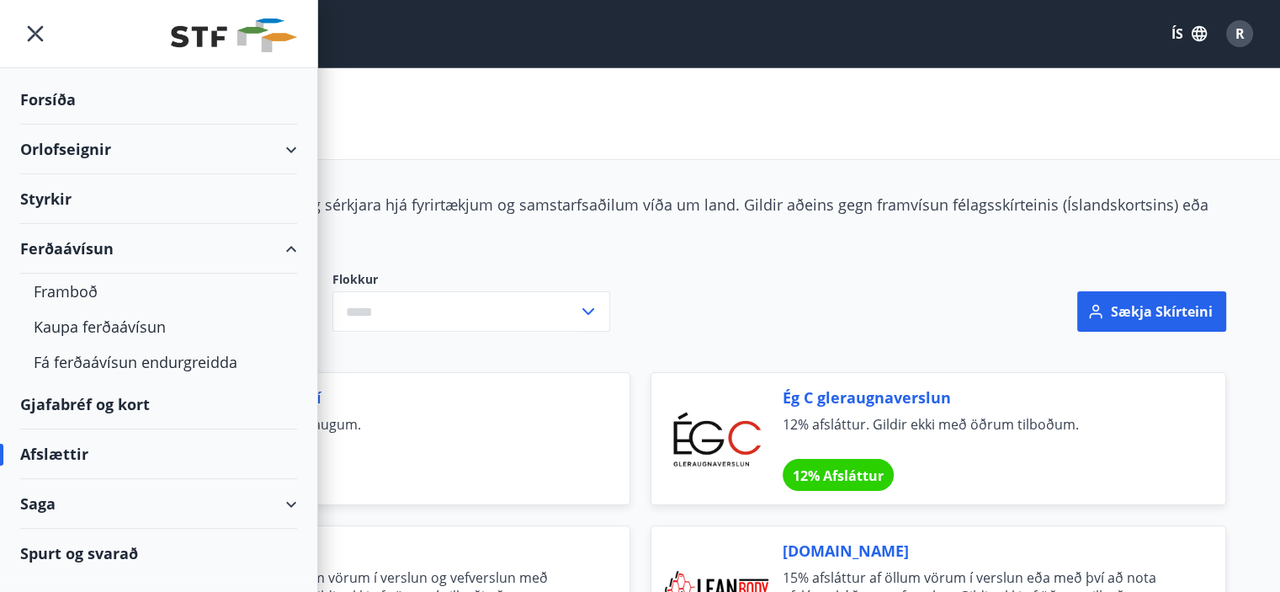
click at [63, 141] on div "Orlofseignir" at bounding box center [158, 150] width 277 height 50
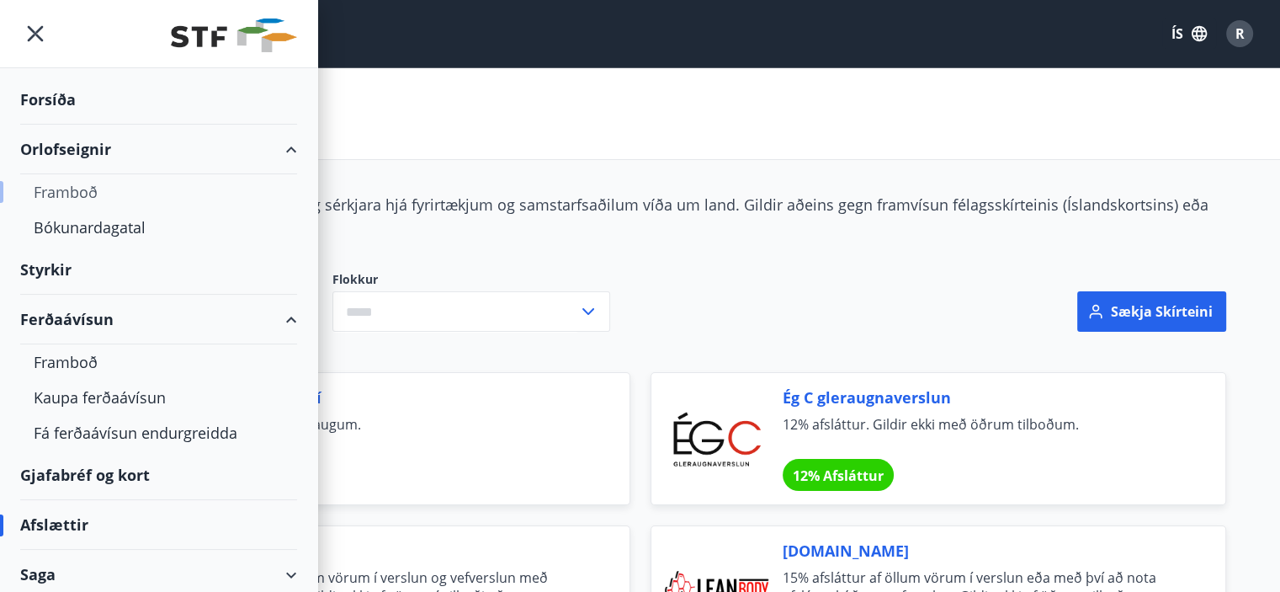
click at [79, 190] on div "Framboð" at bounding box center [159, 191] width 250 height 35
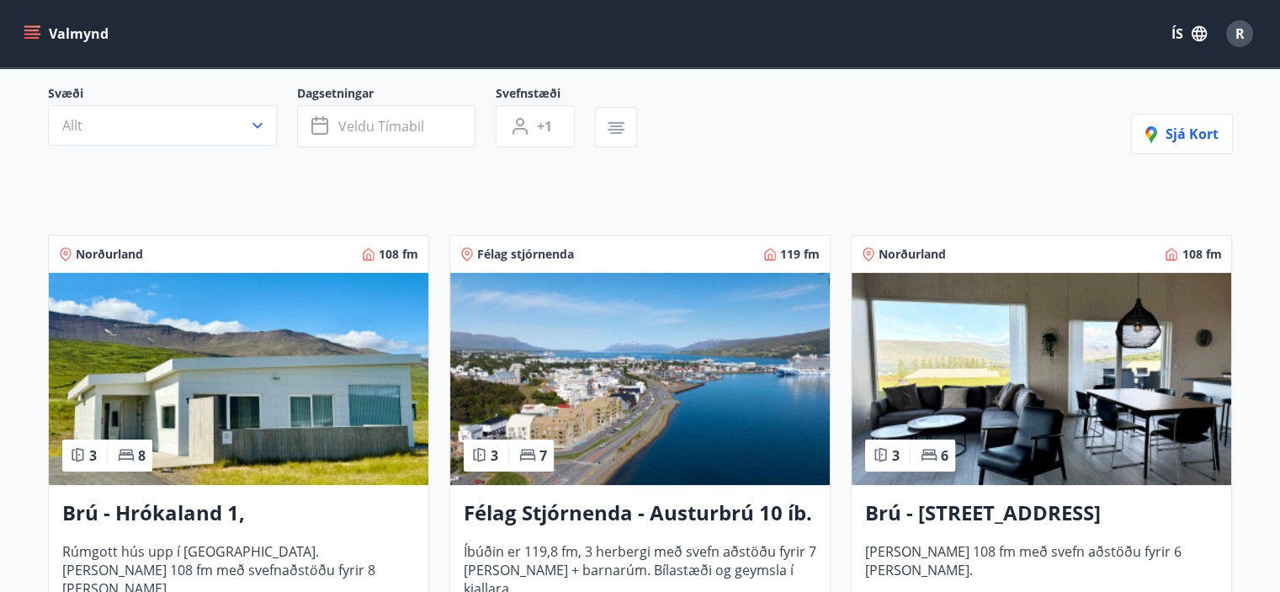
scroll to position [253, 0]
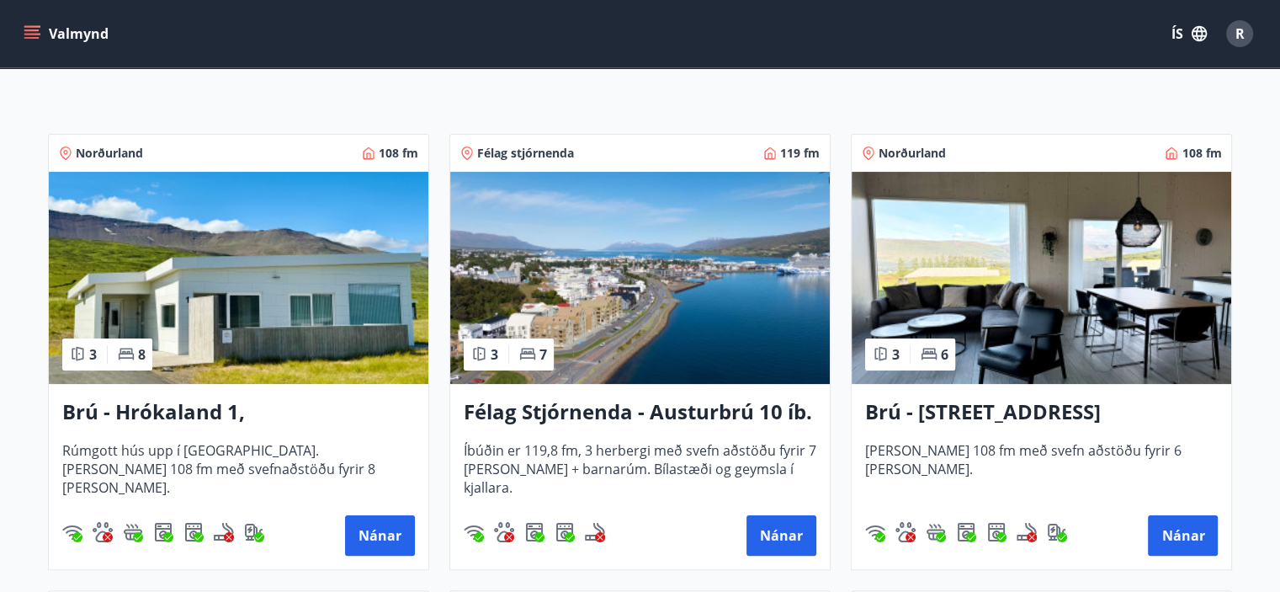
click at [674, 400] on h3 "Félag Stjórnenda - Austurbrú 10 íb. 201" at bounding box center [640, 412] width 353 height 30
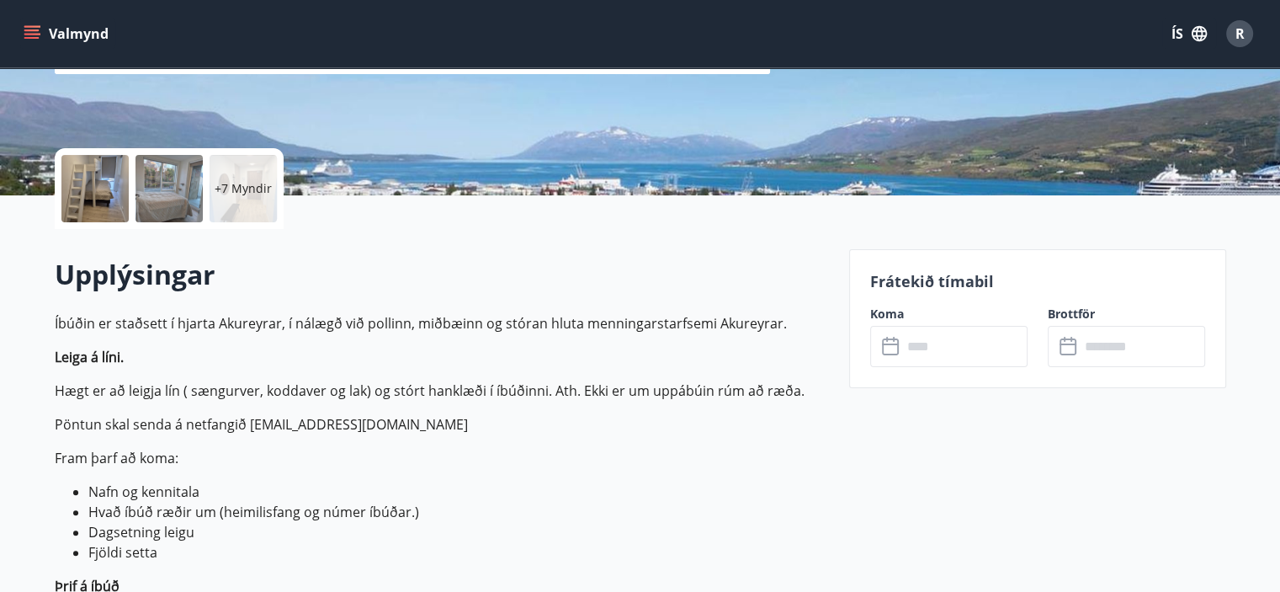
scroll to position [337, 0]
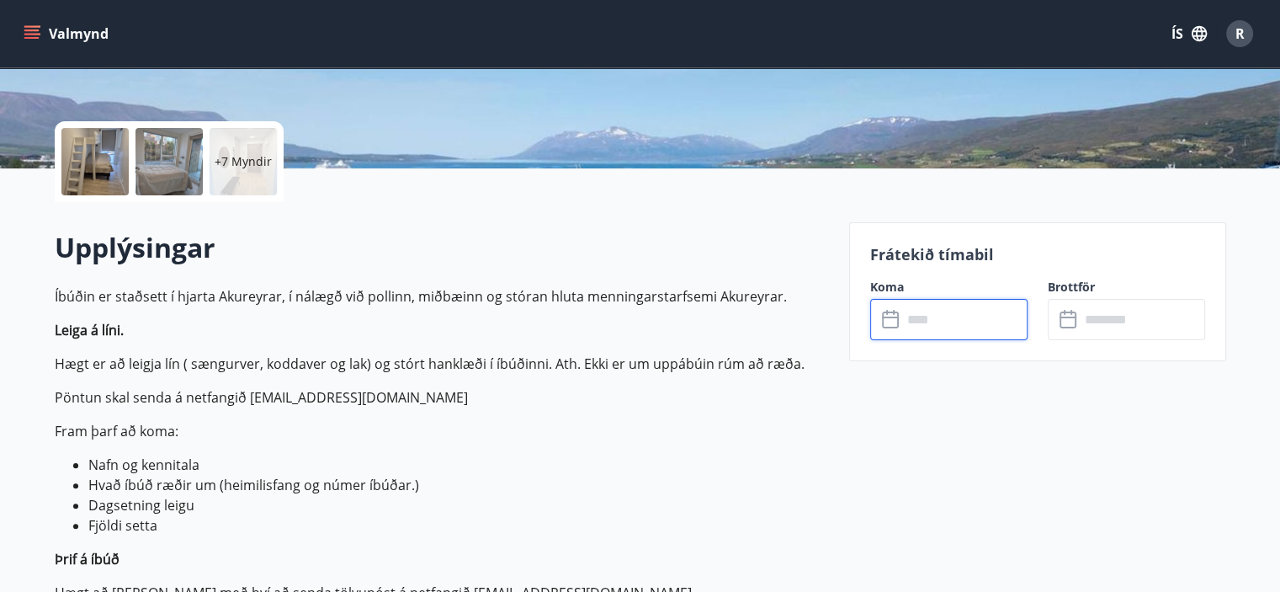
click at [915, 327] on input "text" at bounding box center [964, 319] width 125 height 41
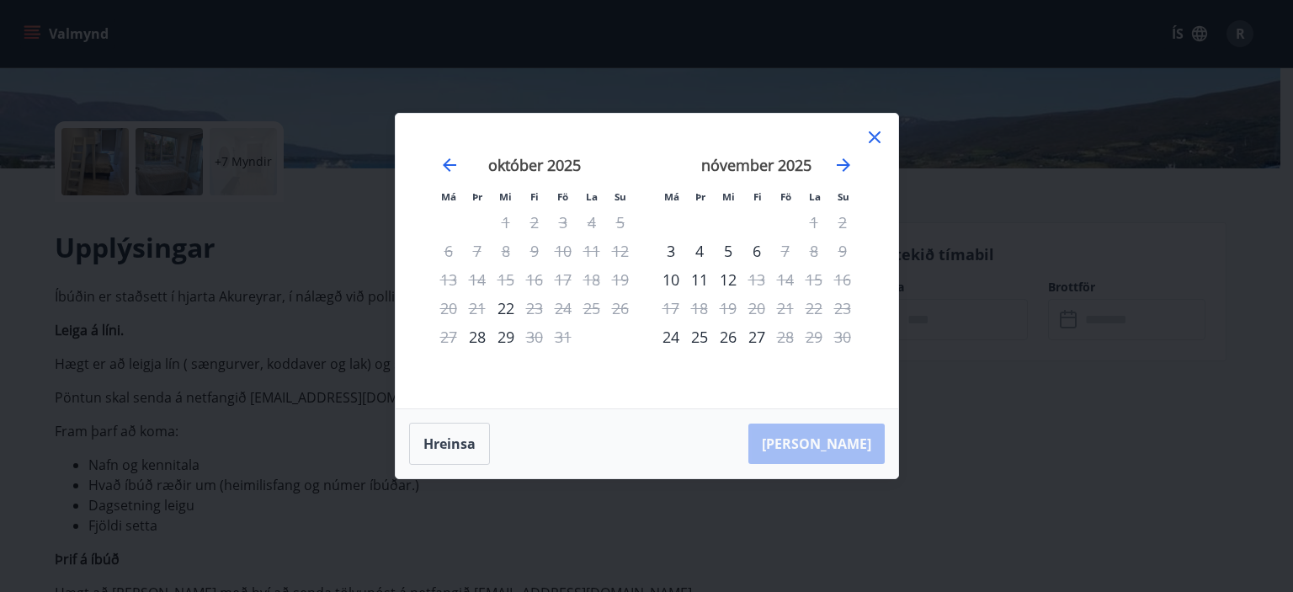
click at [875, 142] on icon at bounding box center [874, 137] width 20 height 20
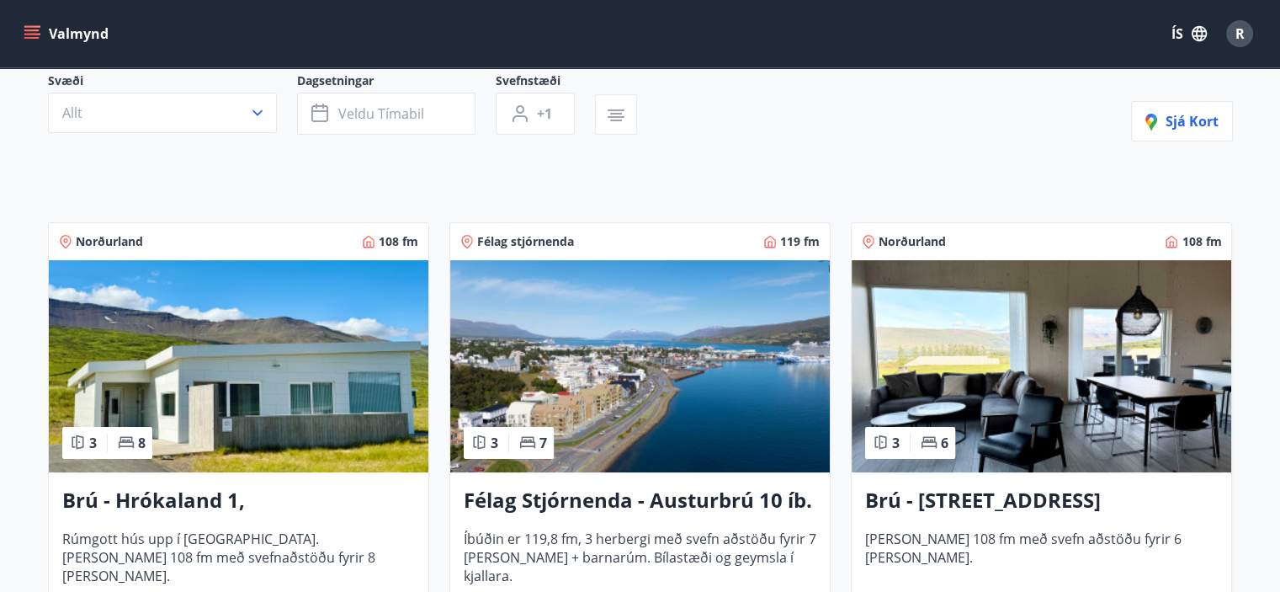
scroll to position [168, 0]
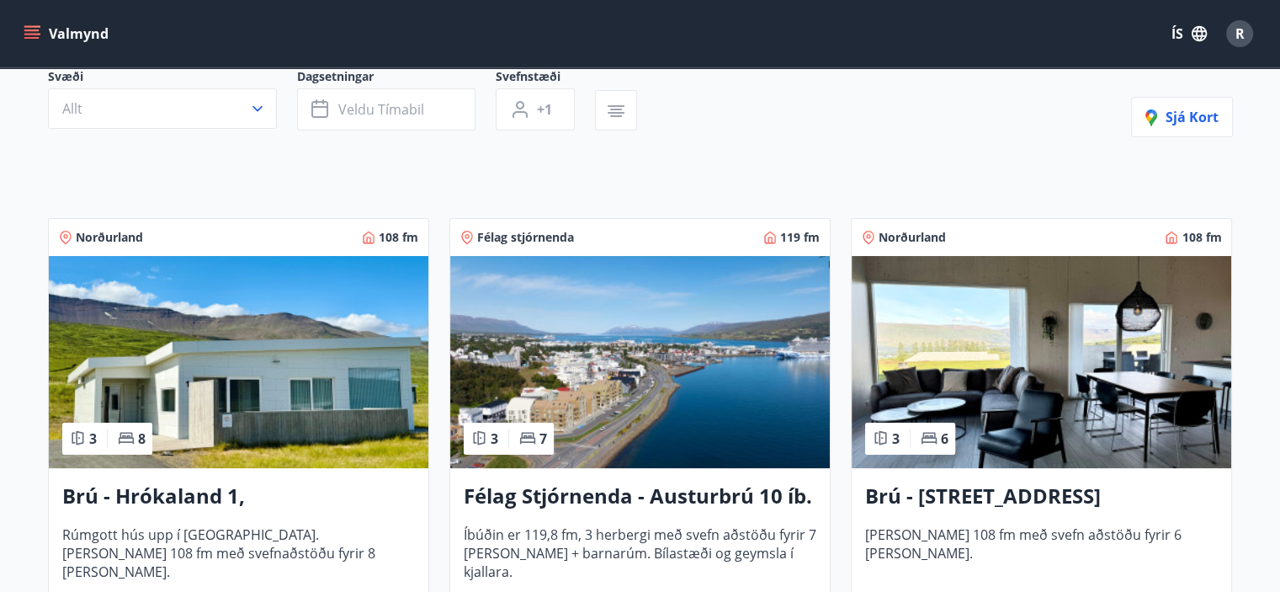
click at [654, 399] on img at bounding box center [640, 362] width 380 height 212
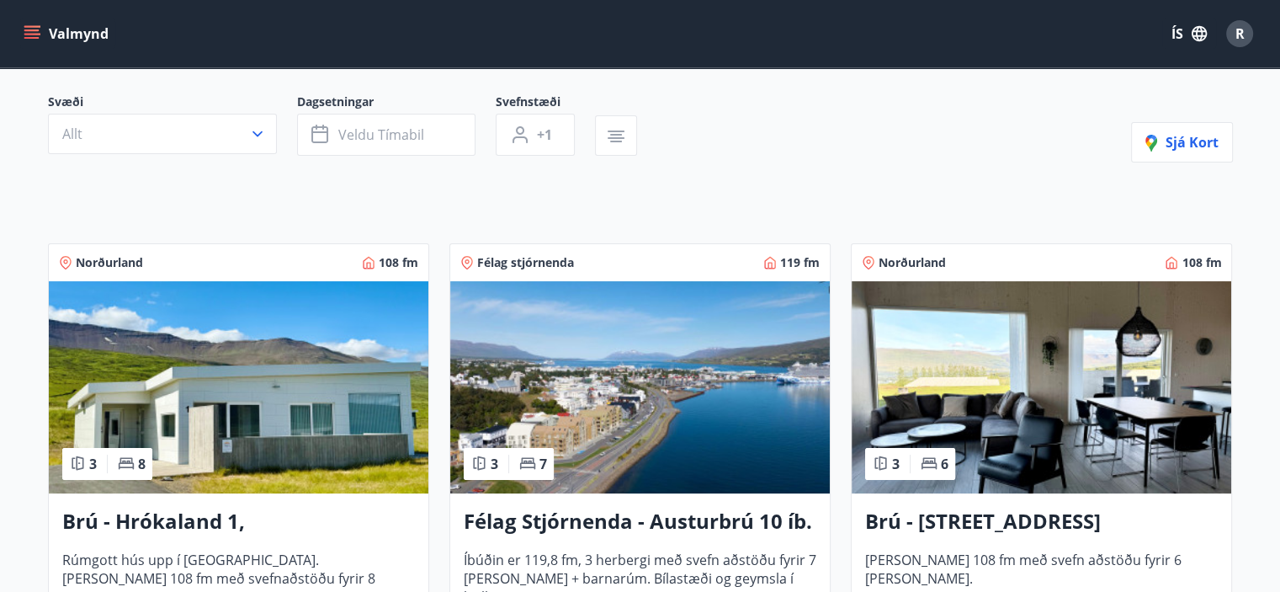
scroll to position [168, 0]
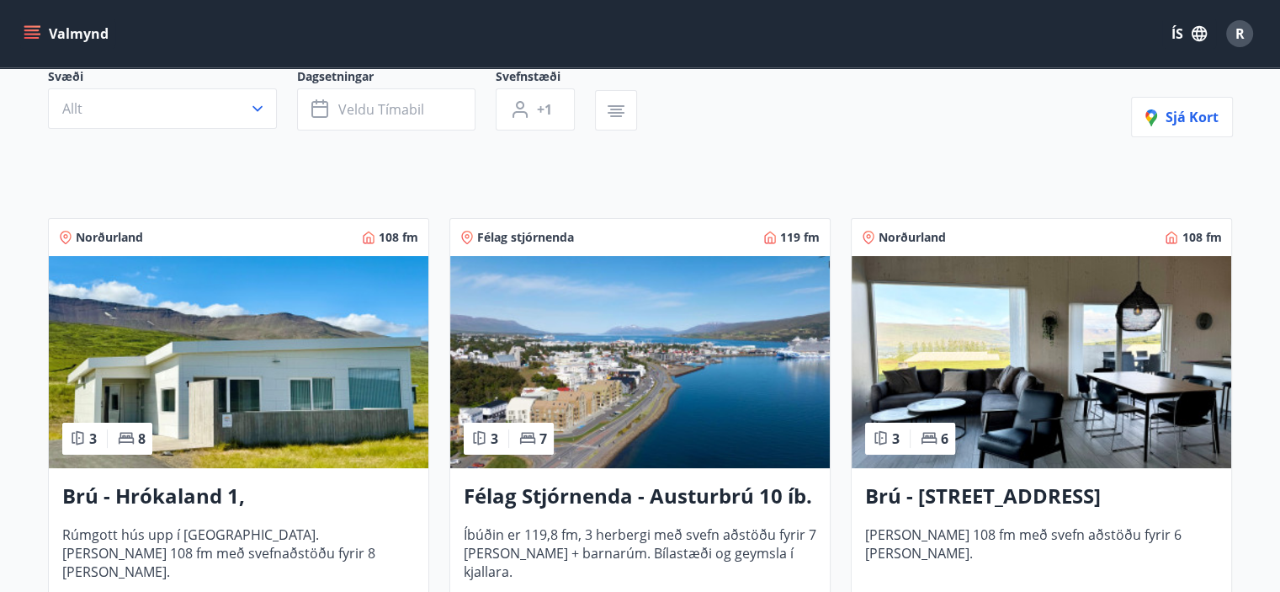
click at [1029, 403] on img at bounding box center [1042, 362] width 380 height 212
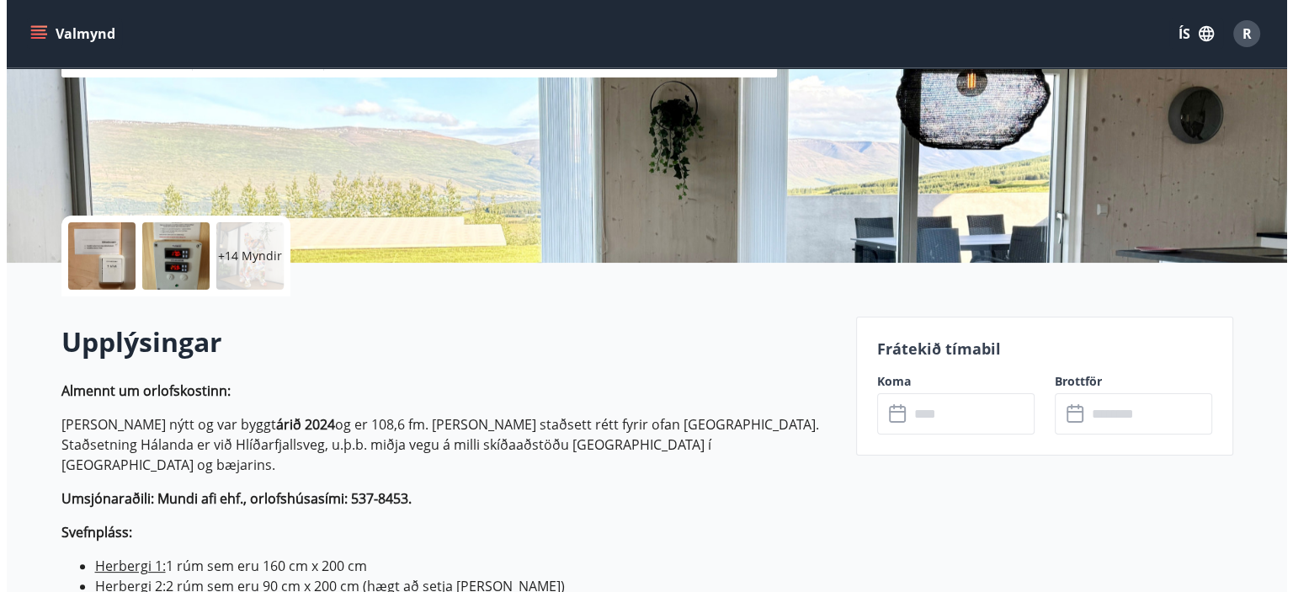
scroll to position [337, 0]
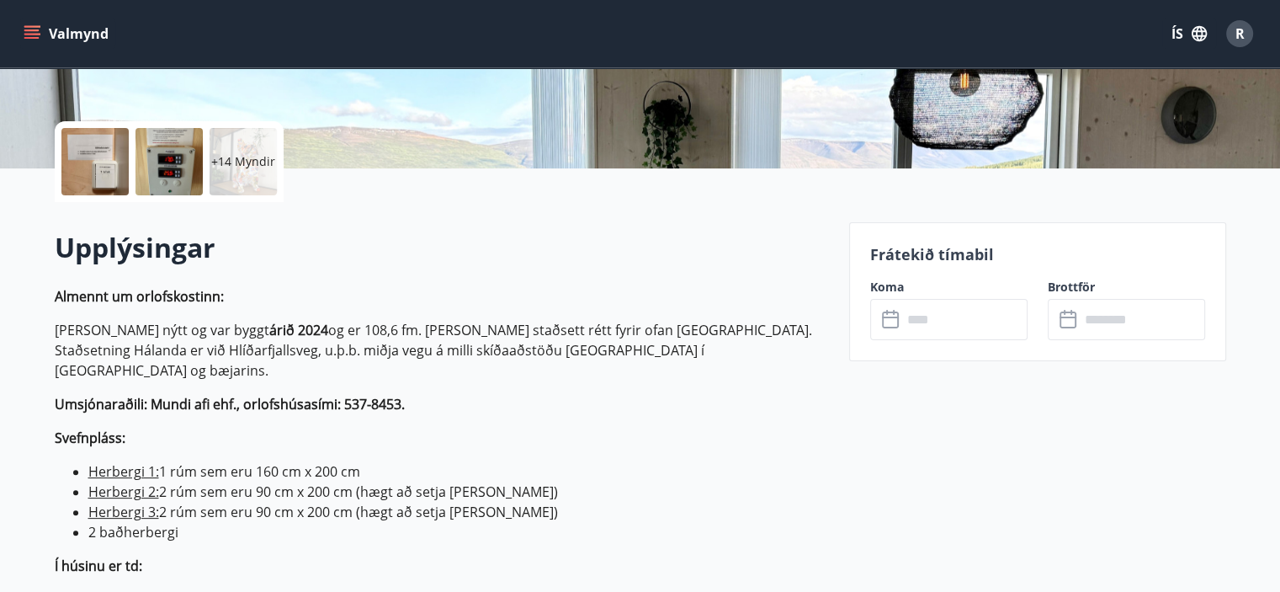
click at [878, 322] on div "​ ​" at bounding box center [948, 319] width 157 height 41
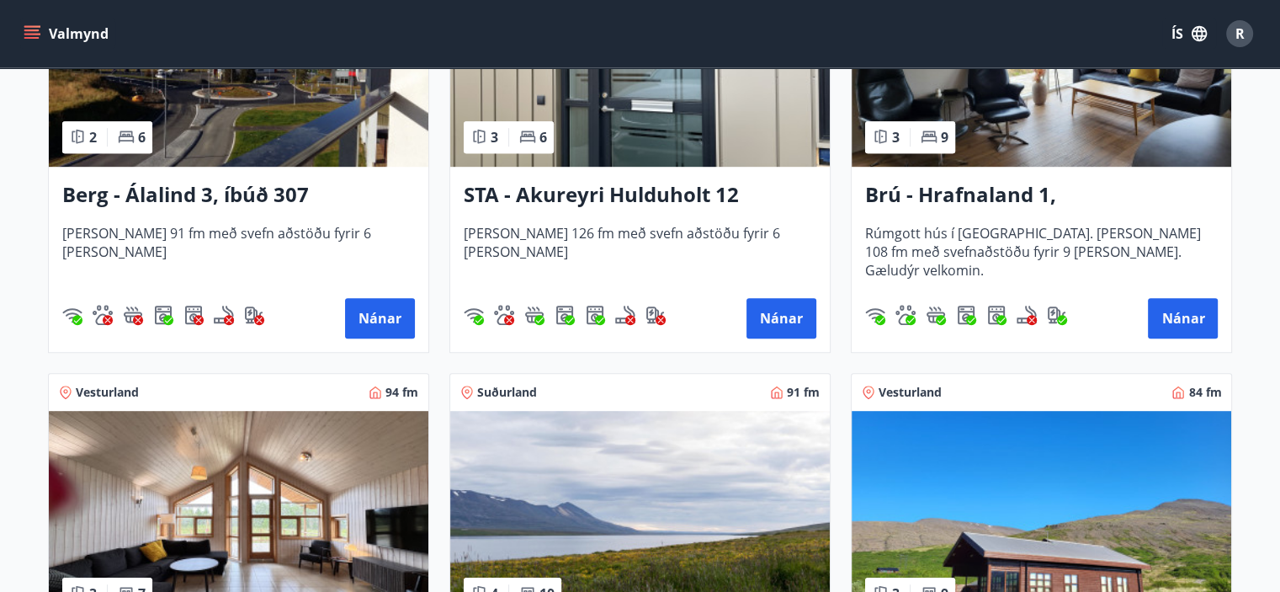
scroll to position [1010, 0]
